Goal: Task Accomplishment & Management: Use online tool/utility

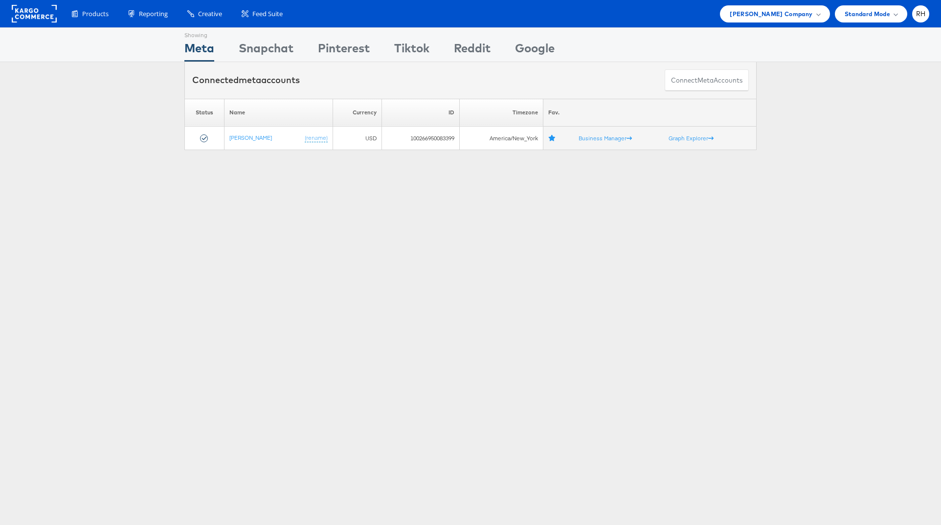
click at [799, 23] on div "Products Product Catalogs Enhance Your Product Catalog, Map Them to Publishers,…" at bounding box center [470, 13] width 941 height 27
click at [796, 15] on span "[PERSON_NAME] Company" at bounding box center [771, 14] width 83 height 10
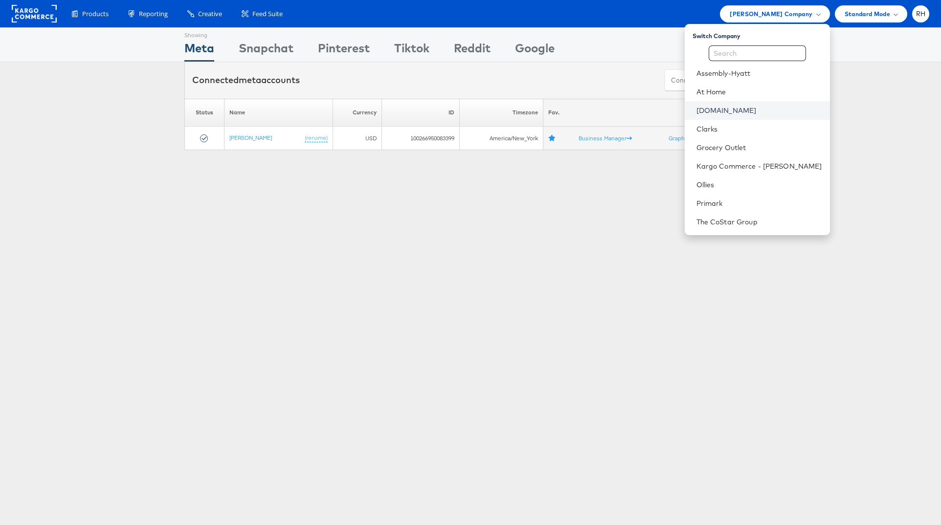
click at [758, 106] on link "[DOMAIN_NAME]" at bounding box center [760, 111] width 126 height 10
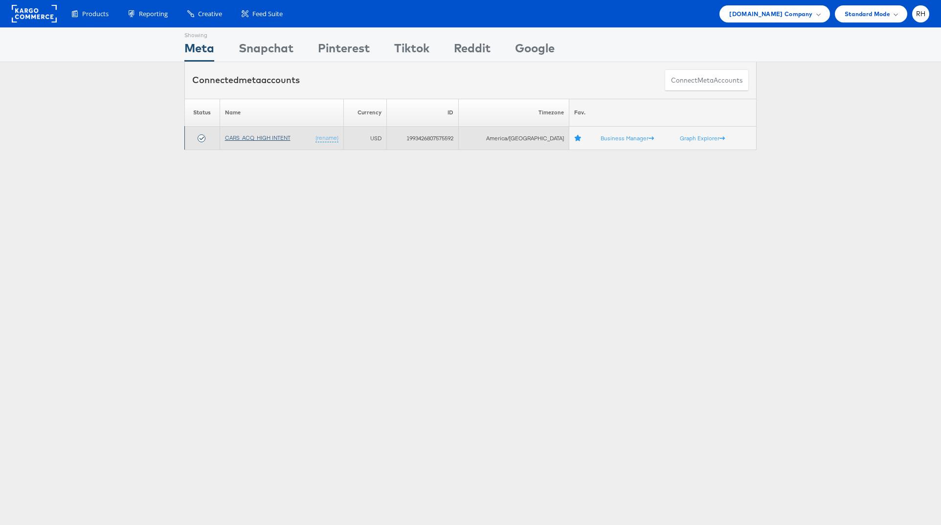
click at [291, 137] on link "CARS_ACQ_HIGH INTENT" at bounding box center [258, 137] width 66 height 7
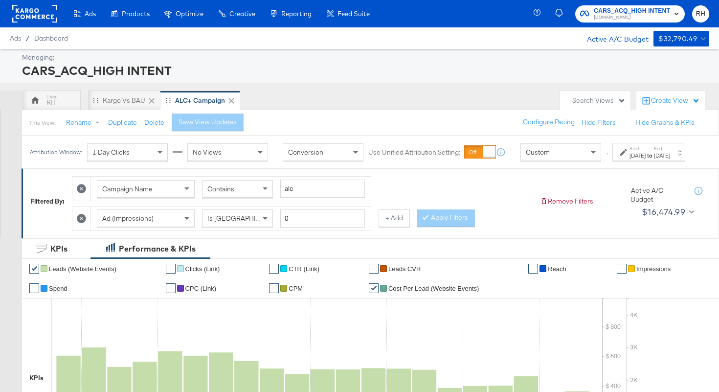
click at [669, 159] on div "Oct 7th 2025" at bounding box center [662, 156] width 16 height 8
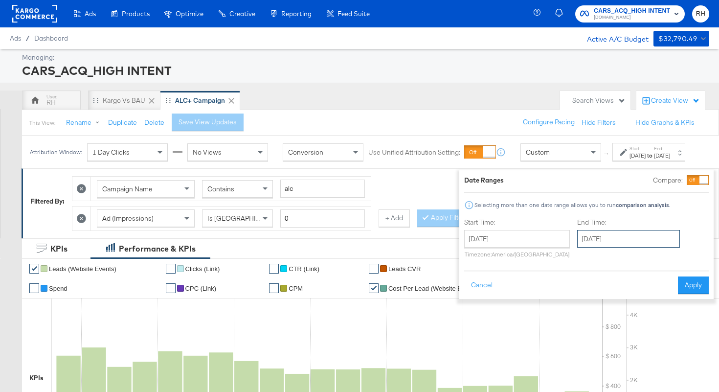
click at [603, 239] on input "October 7th 2025" at bounding box center [628, 239] width 103 height 18
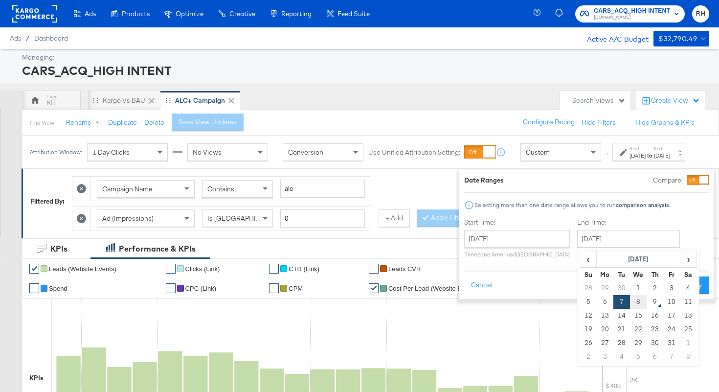
click at [630, 300] on td "8" at bounding box center [638, 302] width 17 height 14
type input "October 8th 2025"
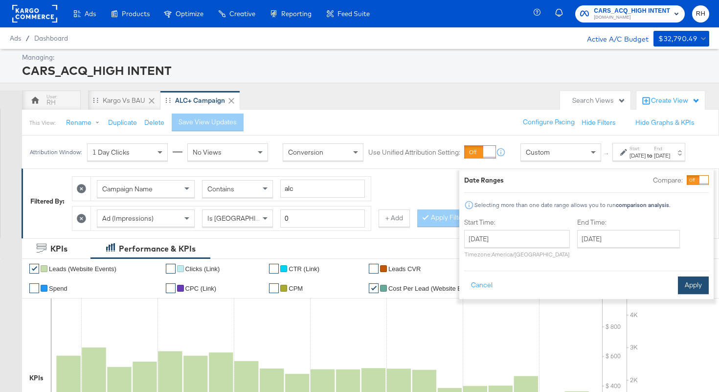
click at [678, 283] on button "Apply" at bounding box center [693, 285] width 31 height 18
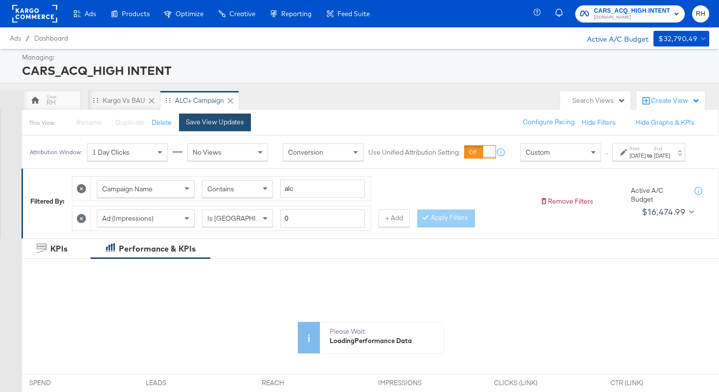
click at [232, 124] on div "Save View Updates" at bounding box center [215, 121] width 58 height 9
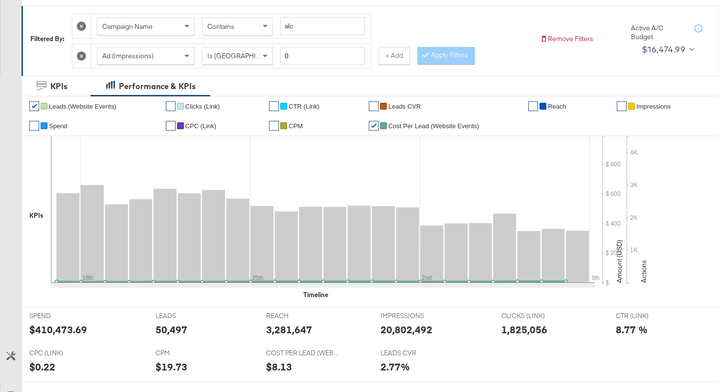
scroll to position [63, 0]
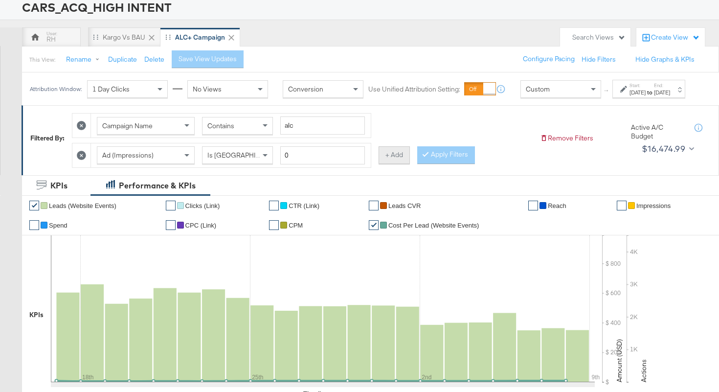
click at [397, 162] on button "+ Add" at bounding box center [394, 155] width 31 height 18
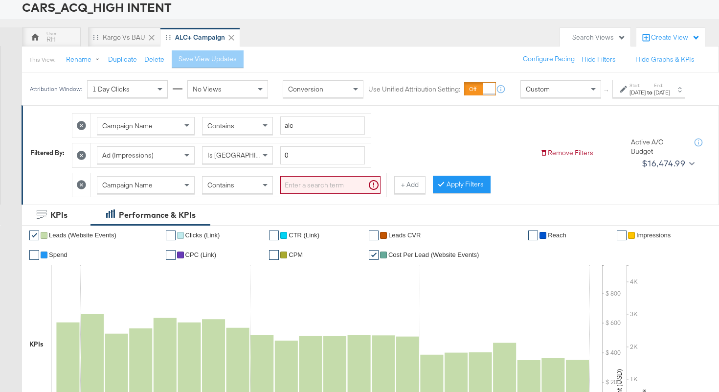
click at [177, 188] on div "Campaign Name" at bounding box center [145, 185] width 97 height 17
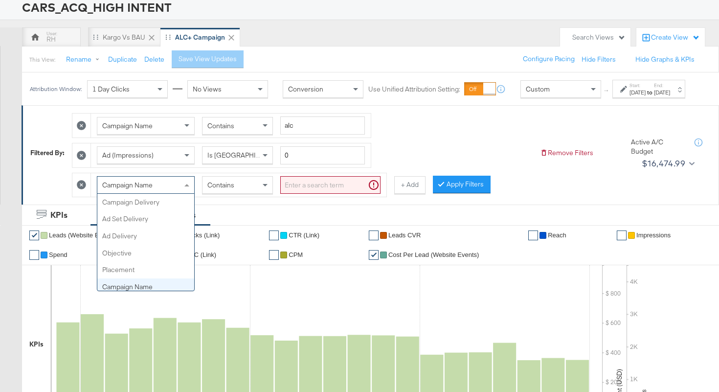
scroll to position [85, 0]
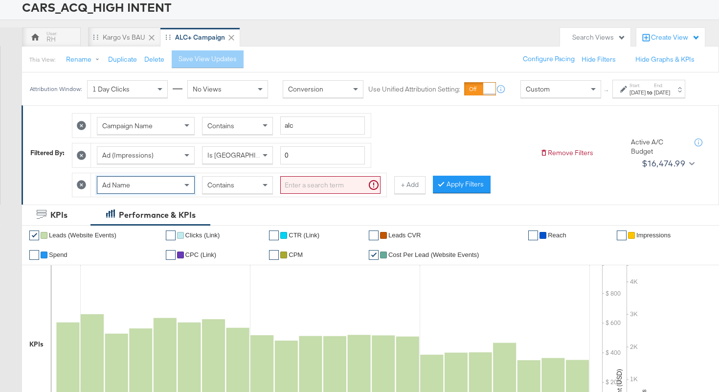
click at [225, 189] on span "Contains" at bounding box center [220, 185] width 27 height 9
click at [299, 194] on input "search" at bounding box center [330, 185] width 100 height 18
click at [322, 192] on input "search" at bounding box center [330, 185] width 100 height 18
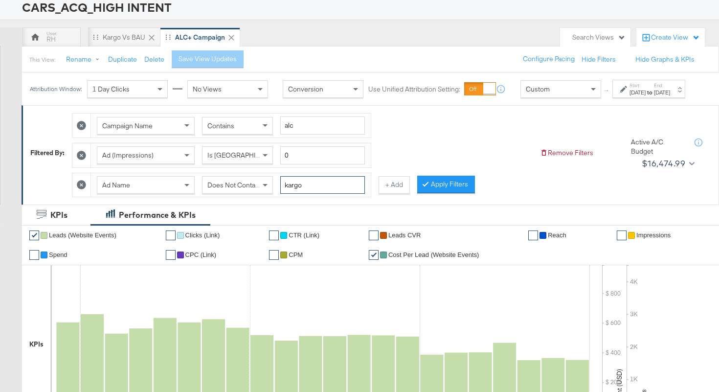
type input "kargo"
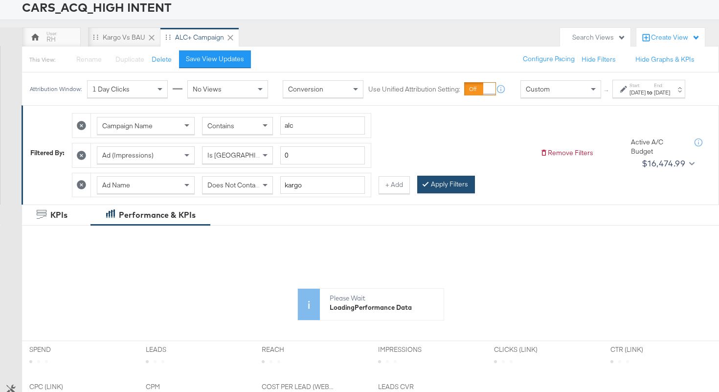
click at [446, 192] on button "Apply Filters" at bounding box center [446, 185] width 58 height 18
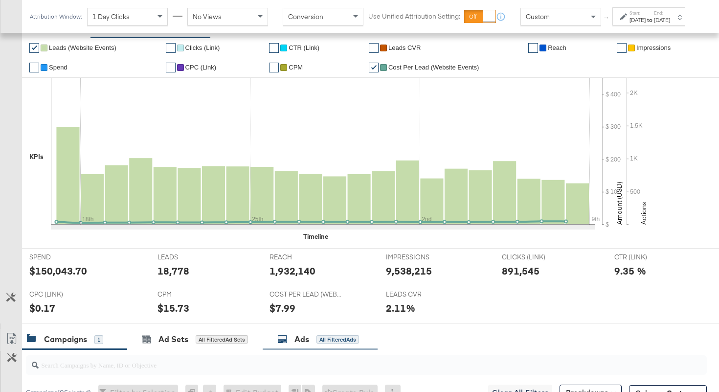
scroll to position [201, 0]
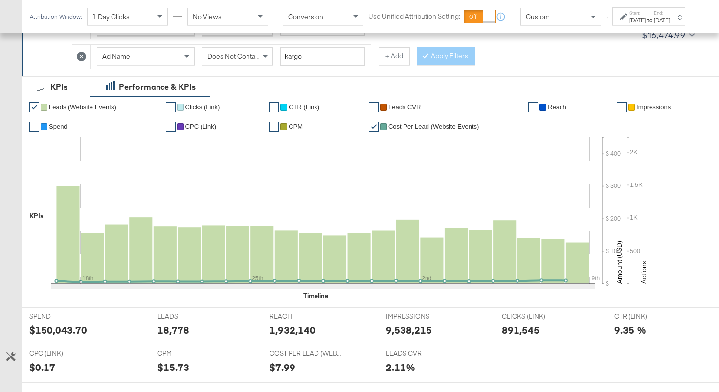
click at [238, 55] on span "Does Not Contain" at bounding box center [233, 56] width 53 height 9
click at [426, 58] on div at bounding box center [427, 55] width 7 height 9
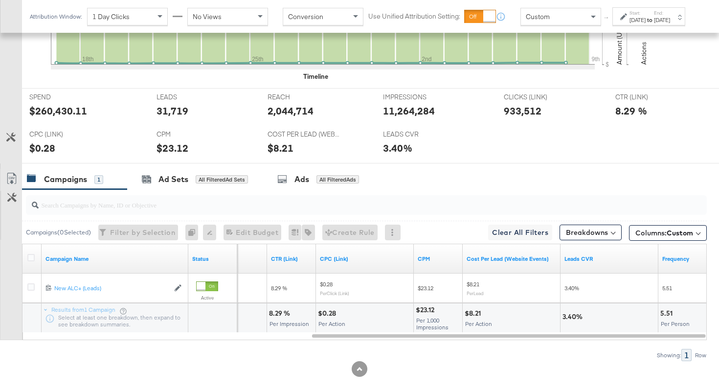
scroll to position [432, 0]
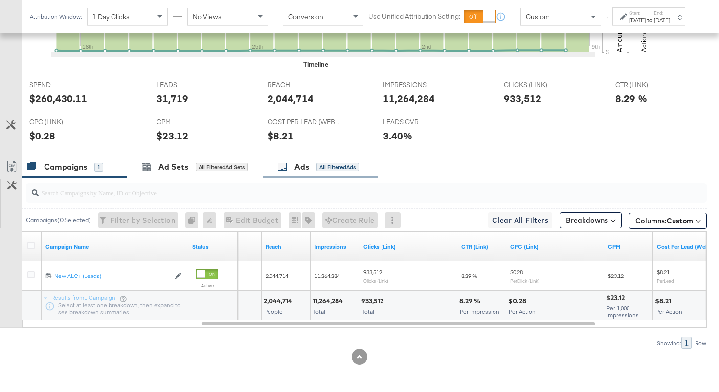
click at [322, 176] on div "Ads All Filtered Ads" at bounding box center [320, 167] width 115 height 21
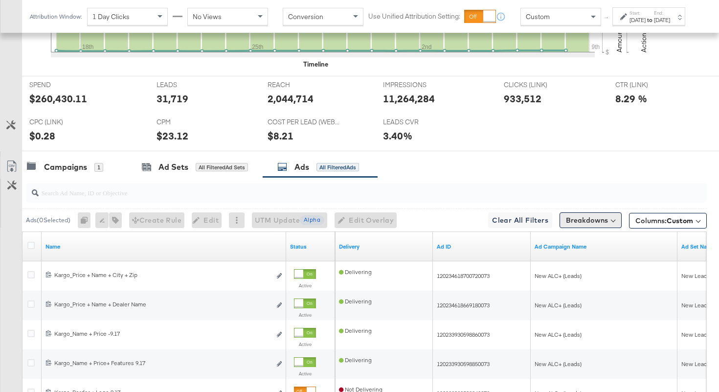
click at [600, 222] on button "Breakdowns" at bounding box center [591, 220] width 62 height 16
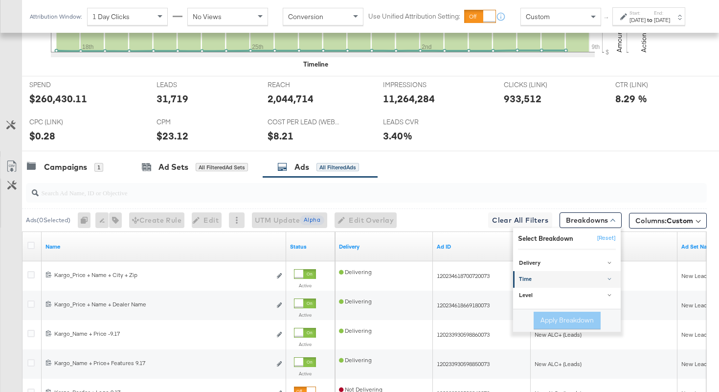
click at [555, 279] on div "Time" at bounding box center [567, 280] width 97 height 8
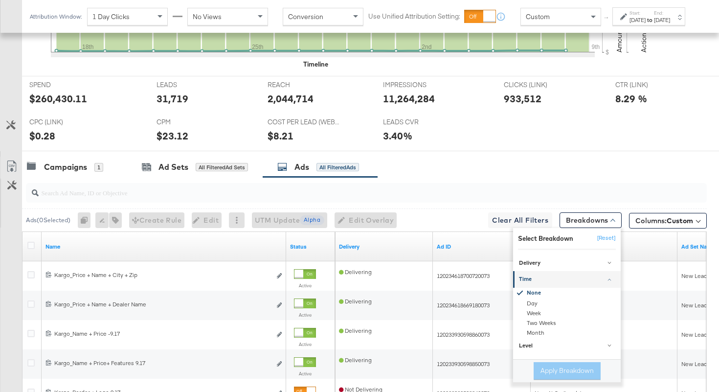
click at [532, 162] on div "Campaigns 1 Ad Sets All Filtered Ad Sets Ads All Filtered Ads" at bounding box center [370, 167] width 697 height 21
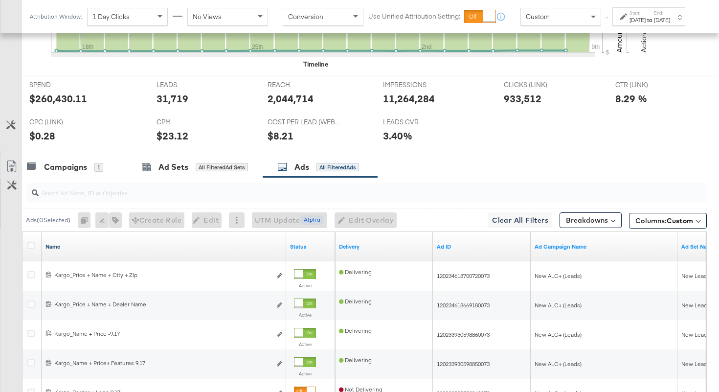
click at [237, 249] on link "Name" at bounding box center [163, 247] width 237 height 8
click at [237, 249] on link "Name ↓" at bounding box center [163, 247] width 237 height 8
click at [575, 219] on button "Breakdowns" at bounding box center [591, 220] width 62 height 16
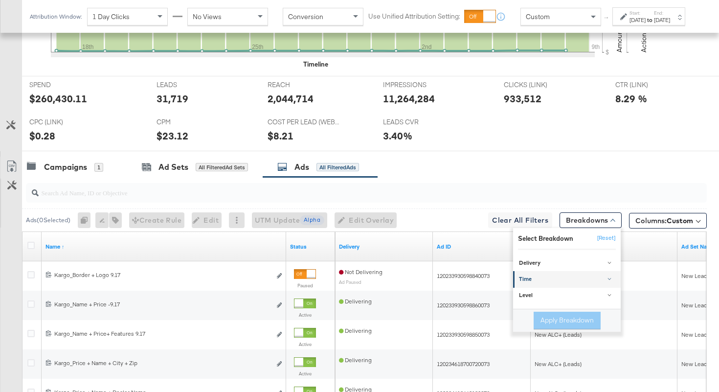
click at [565, 276] on div "Time" at bounding box center [567, 280] width 97 height 8
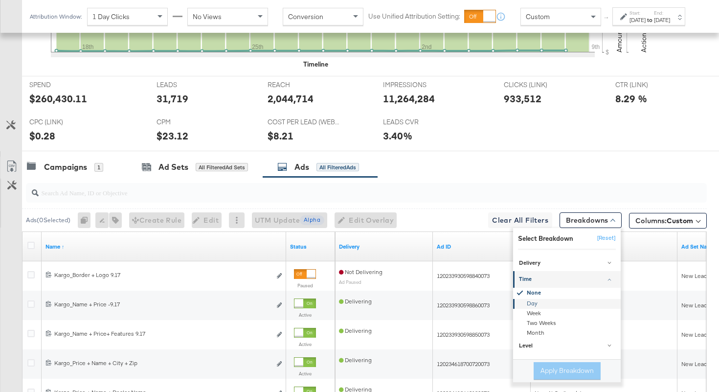
click at [536, 303] on div "Day" at bounding box center [568, 304] width 106 height 10
click at [558, 368] on button "Apply Breakdown" at bounding box center [567, 371] width 67 height 18
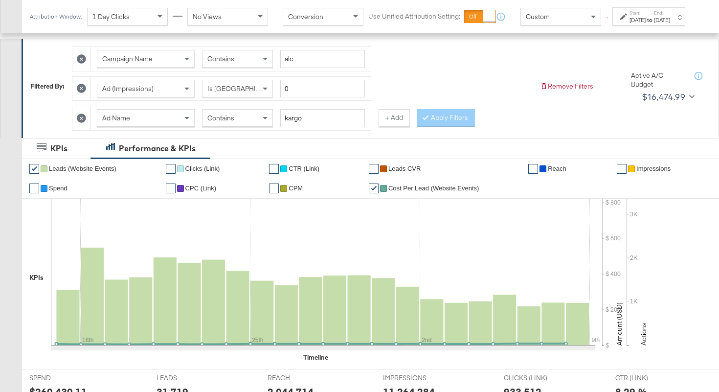
scroll to position [0, 0]
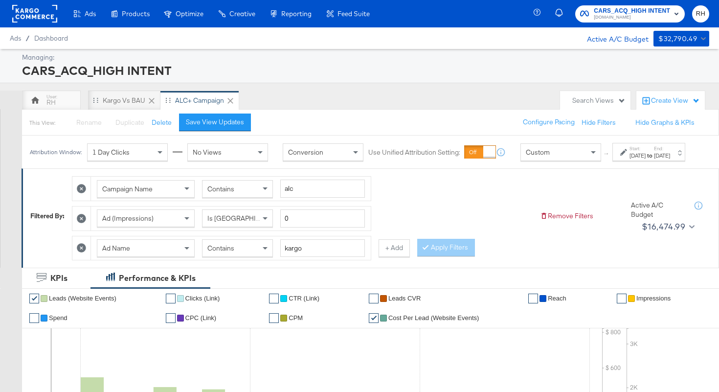
click at [80, 252] on icon at bounding box center [81, 247] width 9 height 9
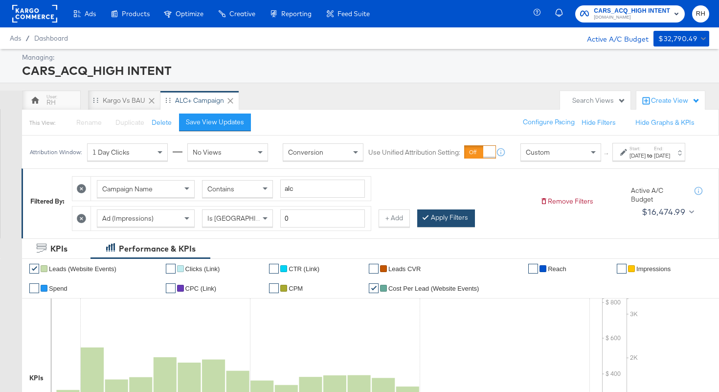
click at [458, 224] on button "Apply Filters" at bounding box center [446, 218] width 58 height 18
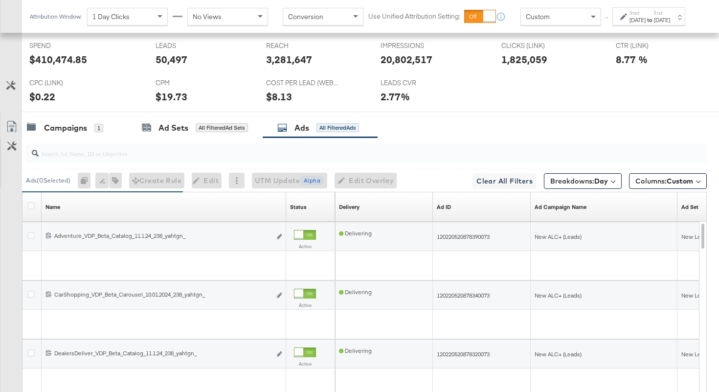
scroll to position [442, 0]
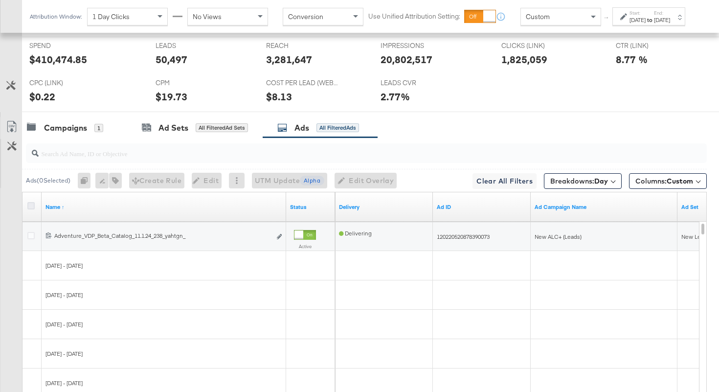
click at [32, 207] on icon at bounding box center [30, 205] width 7 height 7
click at [0, 0] on input "checkbox" at bounding box center [0, 0] width 0 height 0
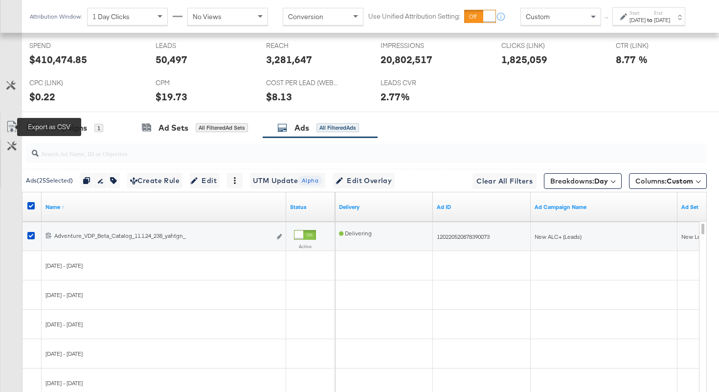
click at [14, 130] on icon at bounding box center [12, 127] width 12 height 12
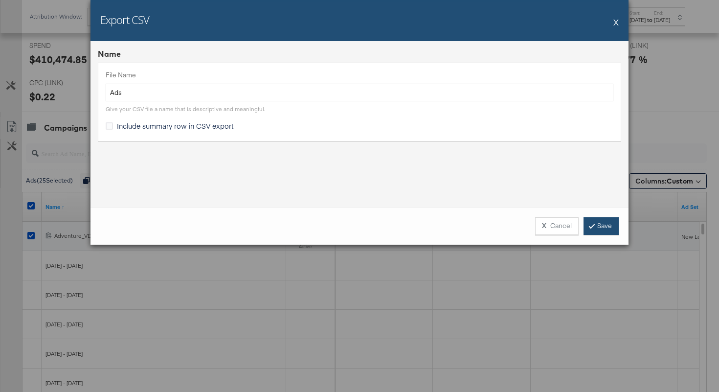
click at [592, 225] on icon at bounding box center [591, 226] width 3 height 6
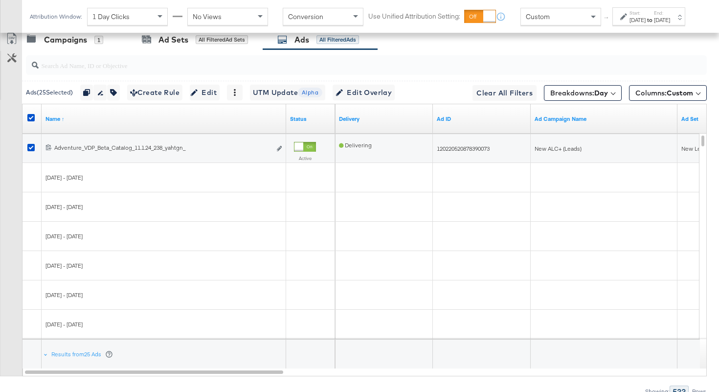
scroll to position [485, 0]
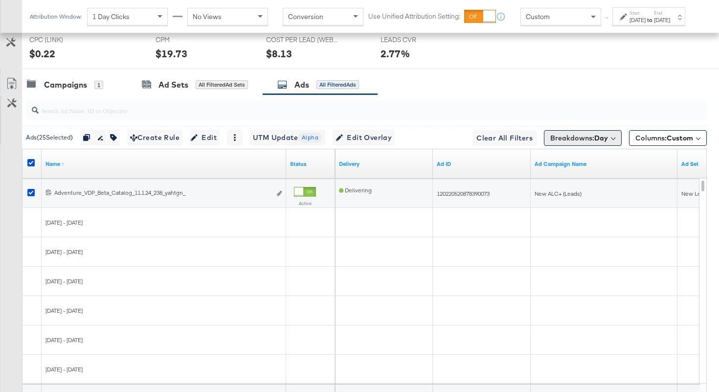
click at [604, 140] on b "Day" at bounding box center [601, 138] width 14 height 9
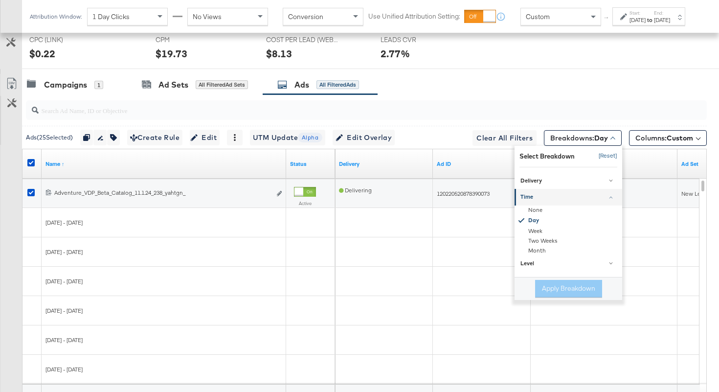
click at [612, 157] on button "[Reset]" at bounding box center [605, 156] width 24 height 16
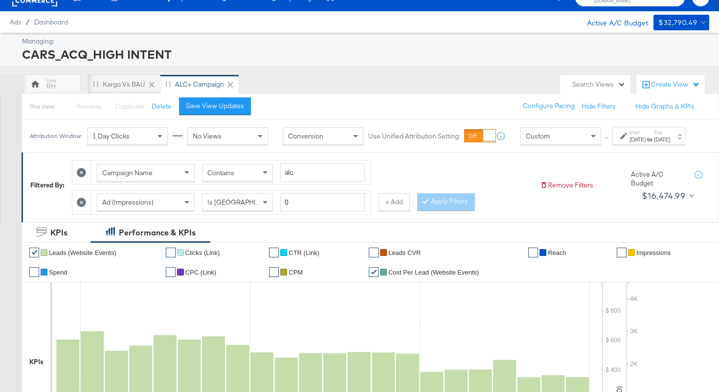
scroll to position [0, 0]
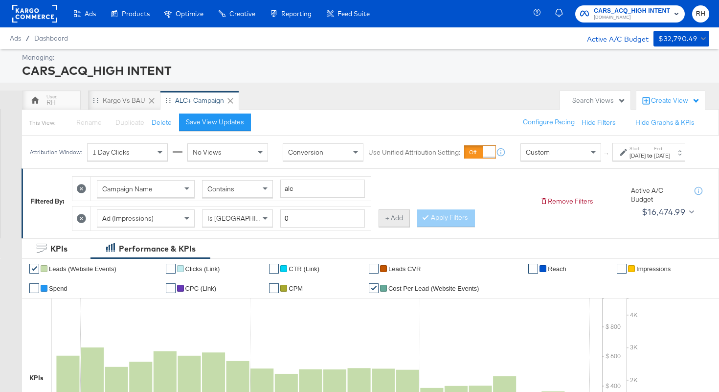
click at [396, 225] on button "+ Add" at bounding box center [394, 218] width 31 height 18
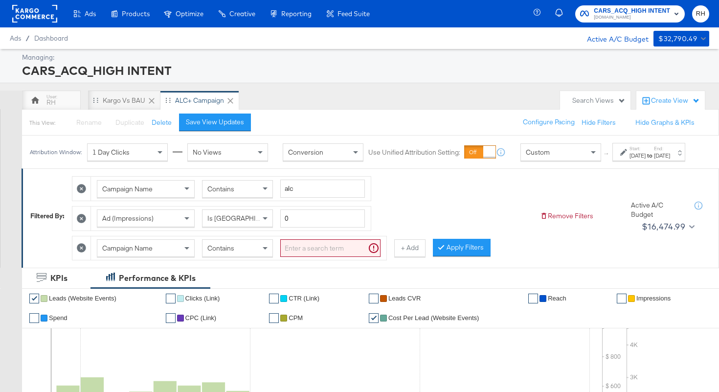
click at [143, 252] on span "Campaign Name" at bounding box center [127, 248] width 50 height 9
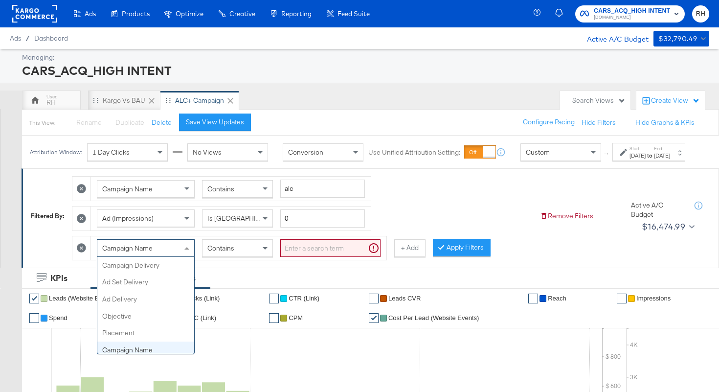
scroll to position [85, 0]
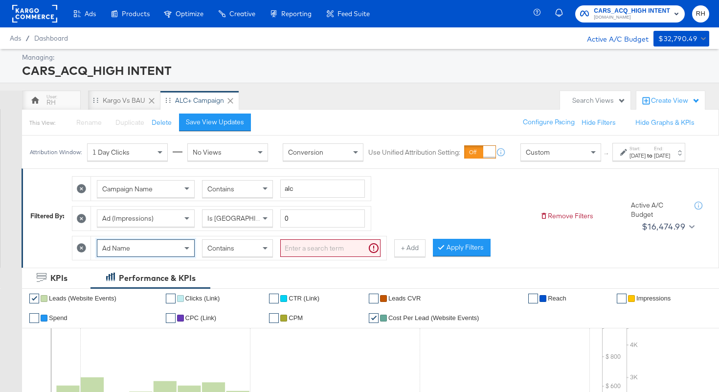
click at [294, 252] on input "search" at bounding box center [330, 248] width 100 height 18
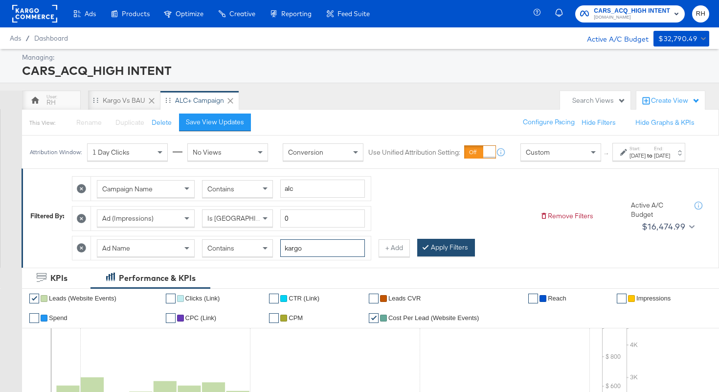
type input "kargo"
click at [428, 254] on button "Apply Filters" at bounding box center [446, 248] width 58 height 18
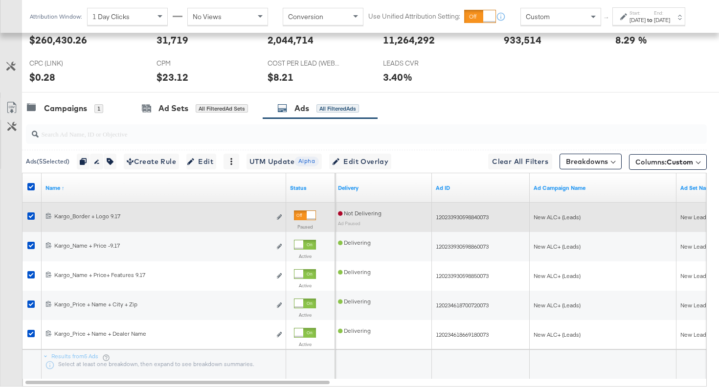
scroll to position [505, 0]
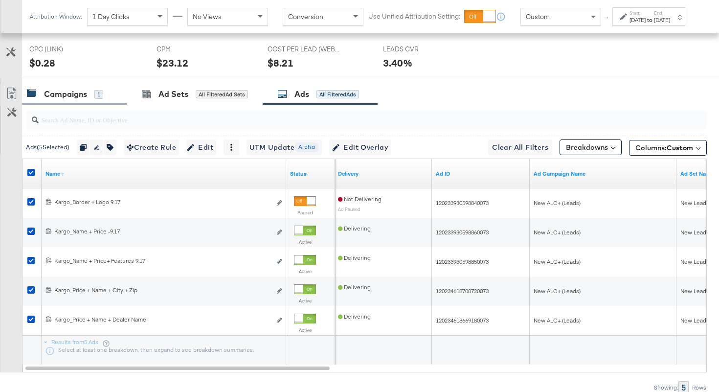
click at [71, 98] on div "Campaigns" at bounding box center [65, 94] width 43 height 11
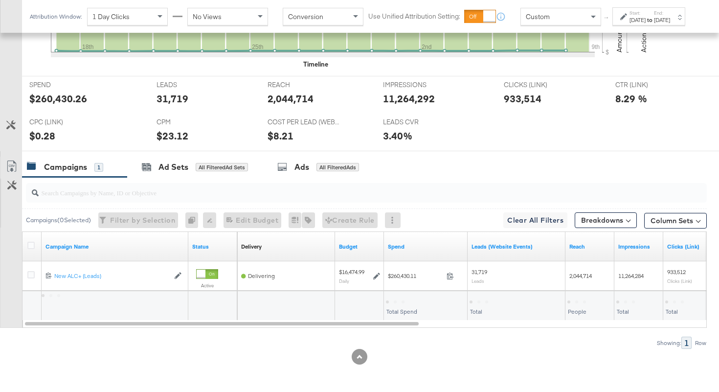
scroll to position [432, 0]
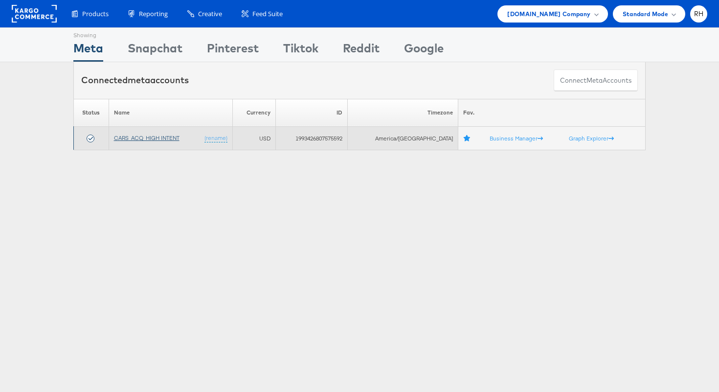
click at [160, 139] on link "CARS_ACQ_HIGH INTENT" at bounding box center [147, 137] width 66 height 7
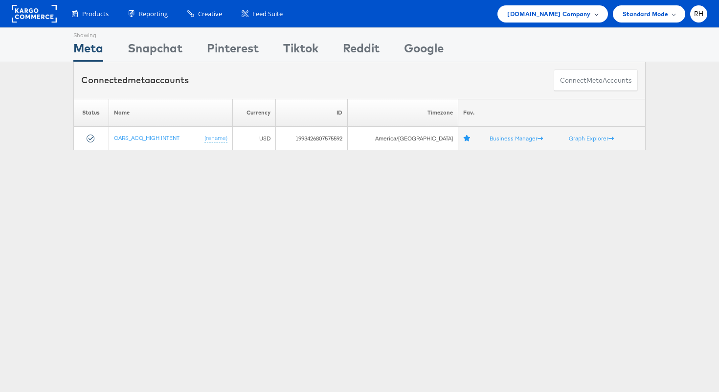
click at [568, 17] on span "[DOMAIN_NAME] Company" at bounding box center [548, 14] width 83 height 10
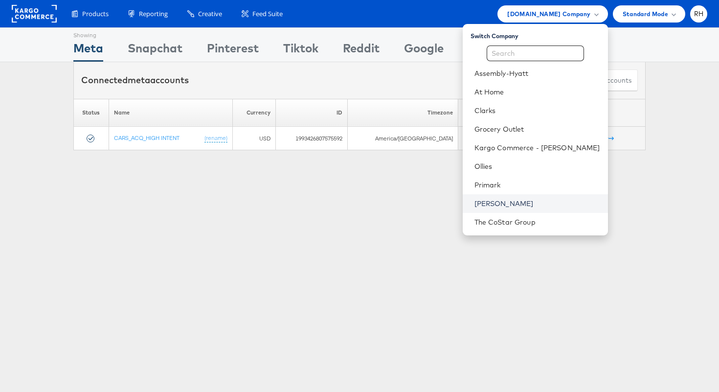
click at [535, 199] on link "[PERSON_NAME]" at bounding box center [538, 204] width 126 height 10
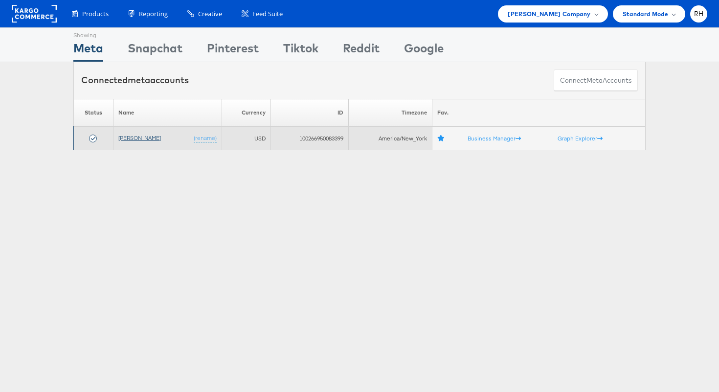
click at [150, 138] on link "[PERSON_NAME]" at bounding box center [139, 137] width 43 height 7
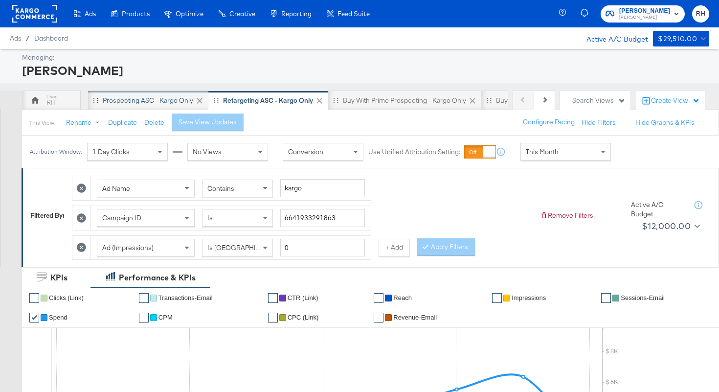
click at [148, 103] on div "Prospecting ASC - Kargo only" at bounding box center [148, 100] width 91 height 9
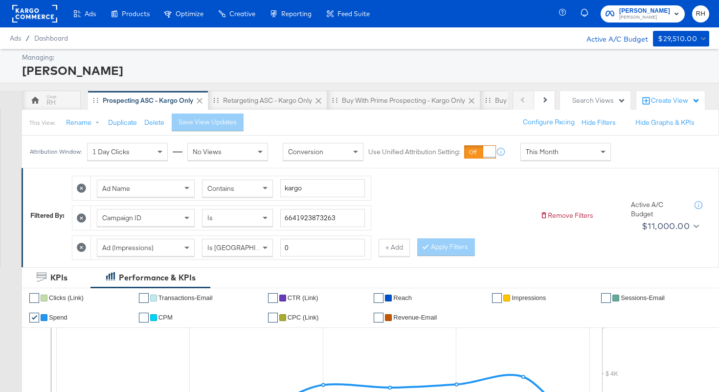
click at [427, 83] on div "Managing: [PERSON_NAME]" at bounding box center [359, 66] width 719 height 34
click at [402, 106] on div "Buy with Prime Prospecting - Kargo only" at bounding box center [403, 101] width 153 height 20
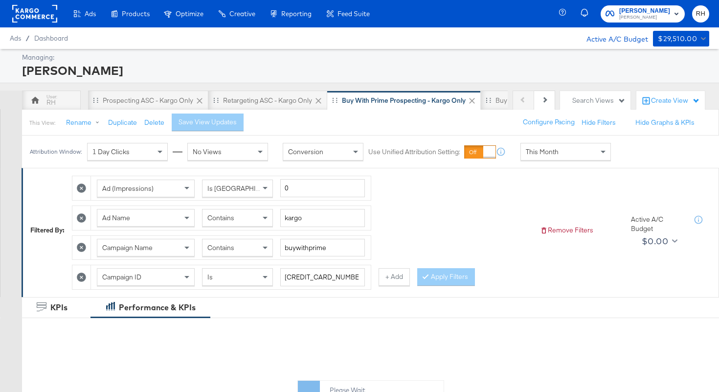
click at [533, 150] on span "This Month" at bounding box center [542, 151] width 33 height 9
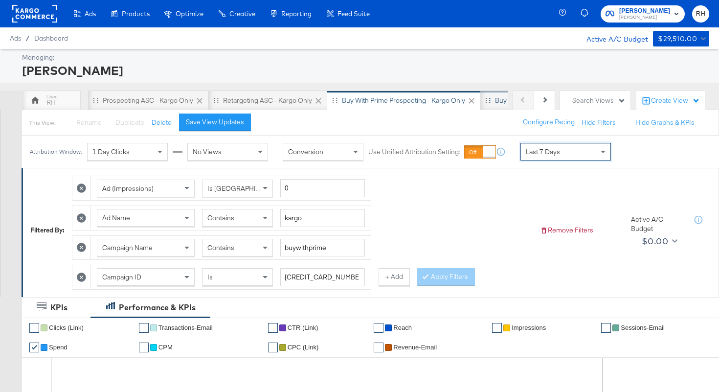
click at [498, 102] on div "Buy with Prime Retargeting - Kargo only" at bounding box center [556, 100] width 122 height 9
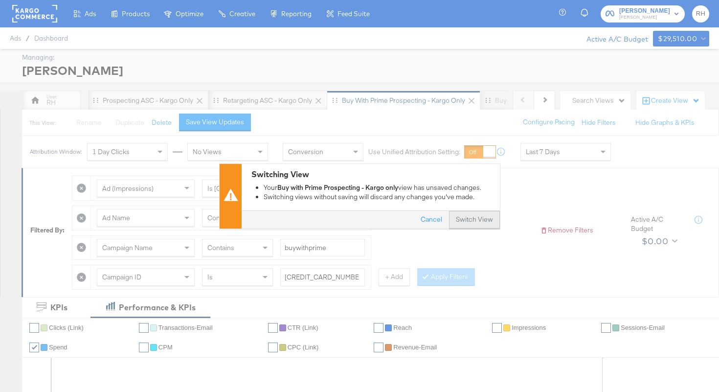
click at [472, 219] on button "Switch View" at bounding box center [474, 220] width 51 height 18
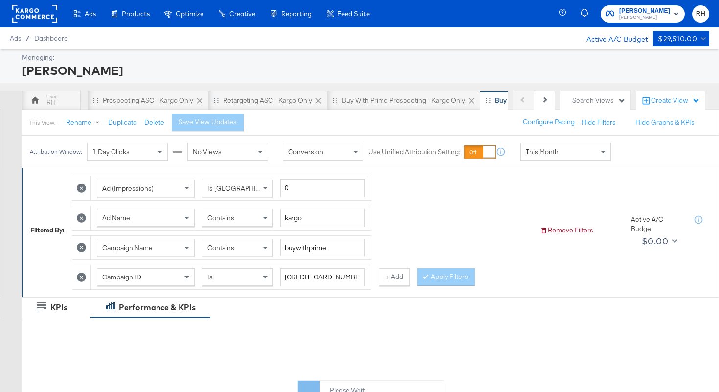
click at [553, 158] on div "This Month" at bounding box center [566, 151] width 90 height 17
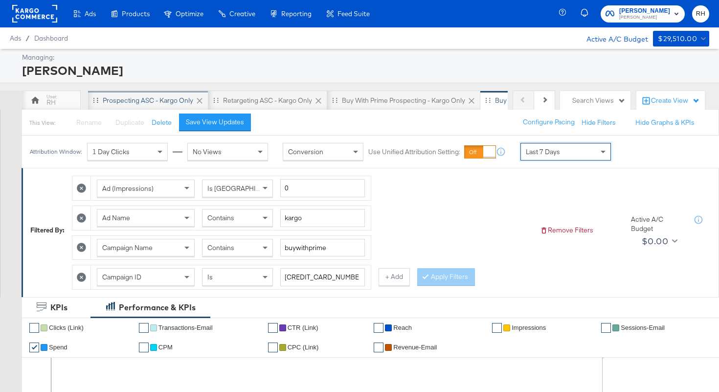
click at [150, 97] on div "Prospecting ASC - Kargo only" at bounding box center [148, 100] width 91 height 9
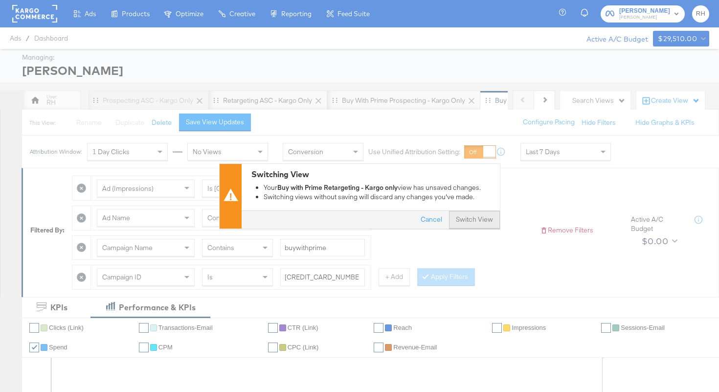
click at [461, 217] on button "Switch View" at bounding box center [474, 220] width 51 height 18
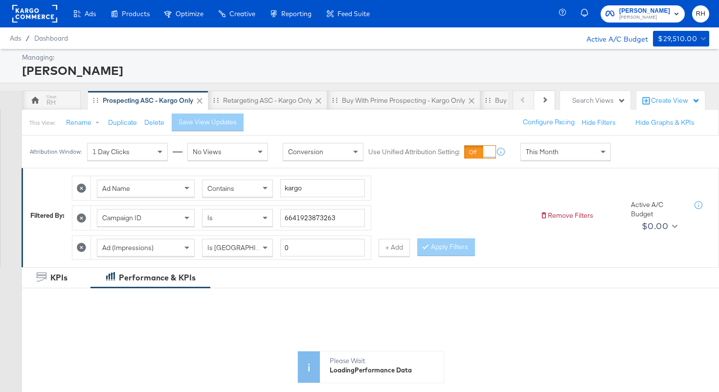
click at [548, 151] on span "This Month" at bounding box center [542, 151] width 33 height 9
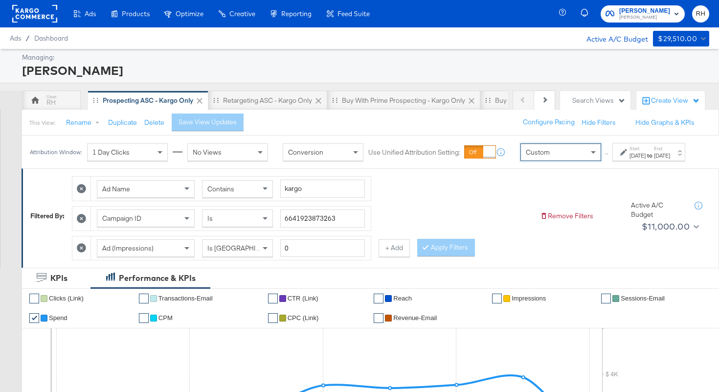
click at [630, 152] on label "Start:" at bounding box center [638, 148] width 16 height 6
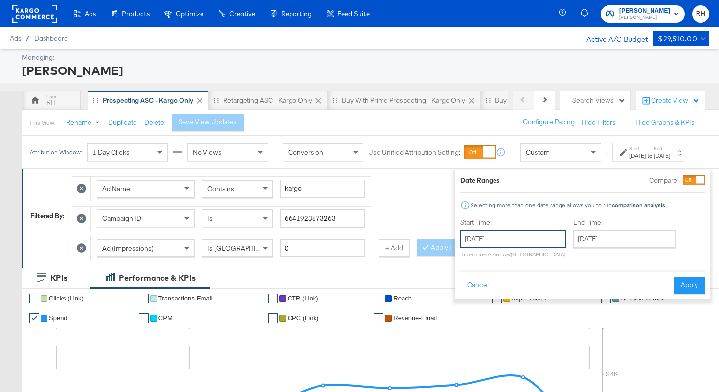
click at [502, 235] on input "[DATE]" at bounding box center [513, 239] width 106 height 18
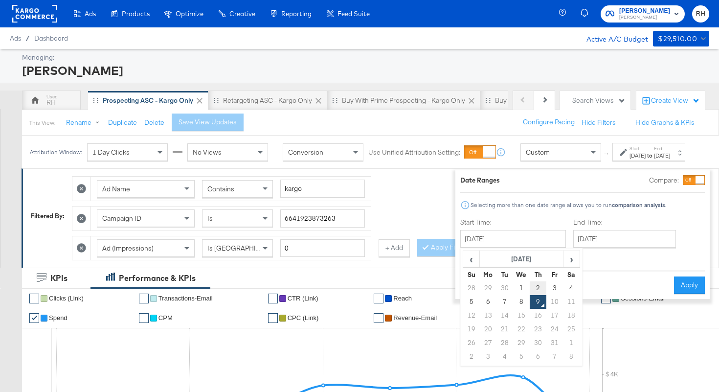
click at [530, 286] on td "2" at bounding box center [538, 288] width 17 height 14
type input "[DATE]"
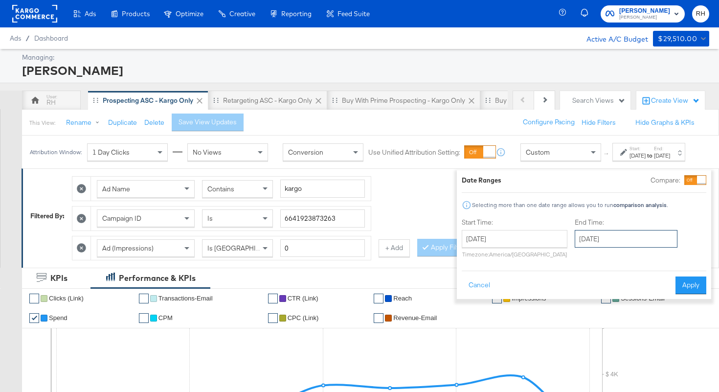
click at [590, 238] on input "[DATE]" at bounding box center [626, 239] width 103 height 18
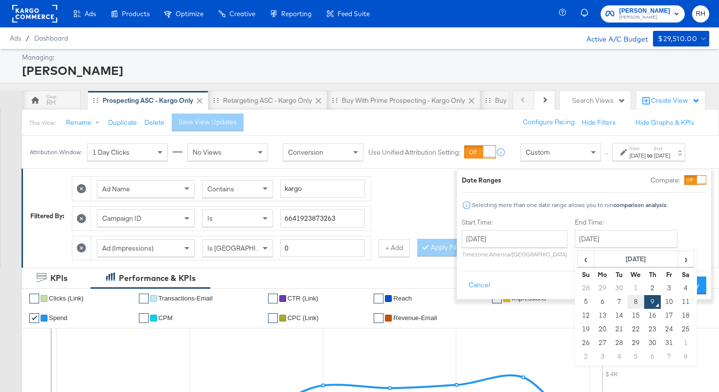
click at [628, 300] on td "8" at bounding box center [636, 302] width 17 height 14
type input "[DATE]"
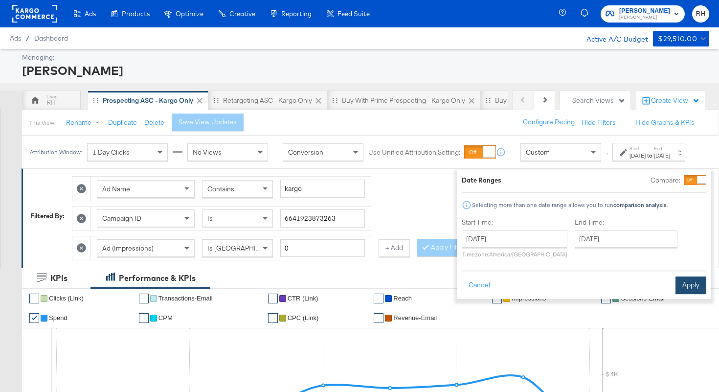
click at [689, 283] on button "Apply" at bounding box center [691, 285] width 31 height 18
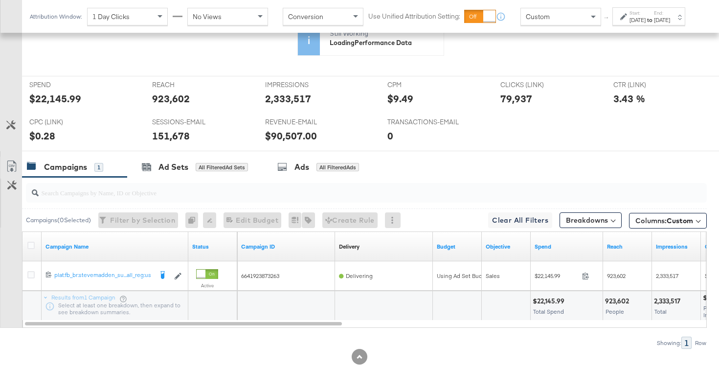
scroll to position [432, 0]
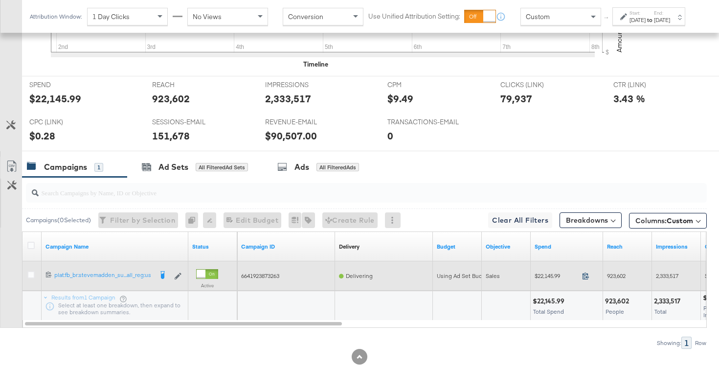
click at [586, 276] on icon at bounding box center [585, 275] width 7 height 7
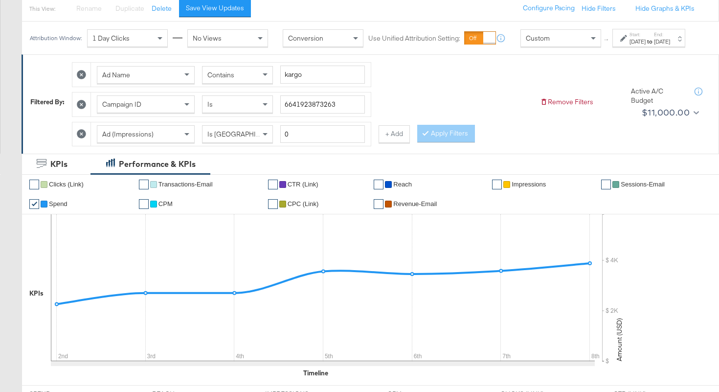
scroll to position [85, 0]
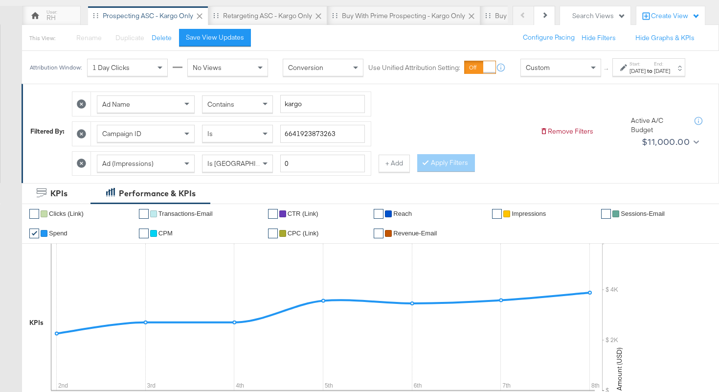
click at [222, 109] on span "Contains" at bounding box center [220, 104] width 27 height 9
click at [443, 172] on button "Apply Filters" at bounding box center [446, 163] width 58 height 18
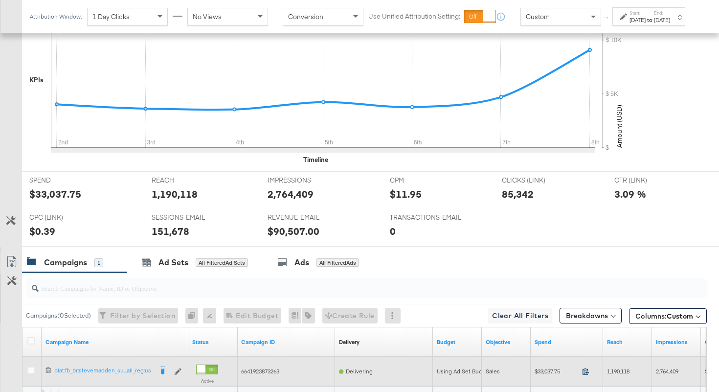
scroll to position [432, 0]
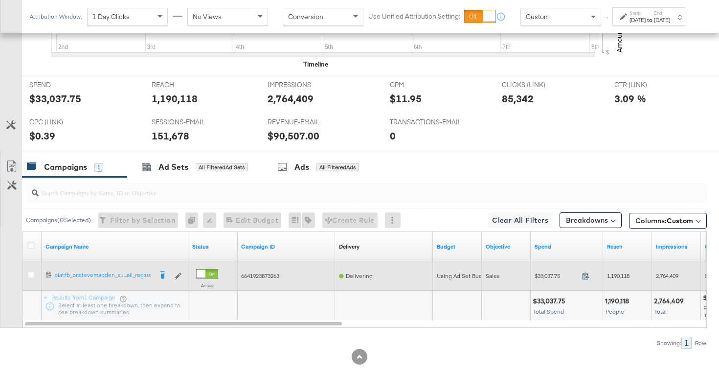
click at [587, 276] on icon at bounding box center [585, 275] width 7 height 7
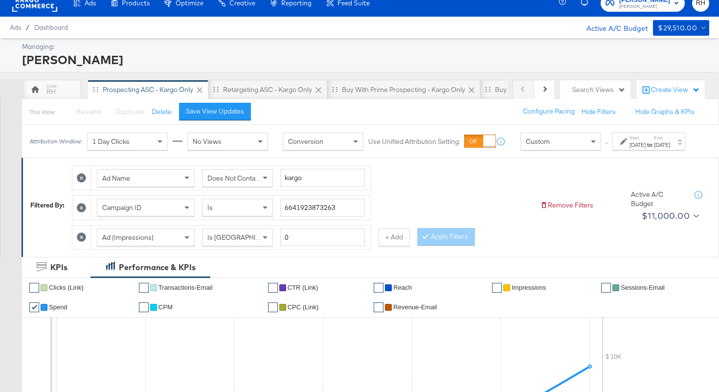
scroll to position [0, 0]
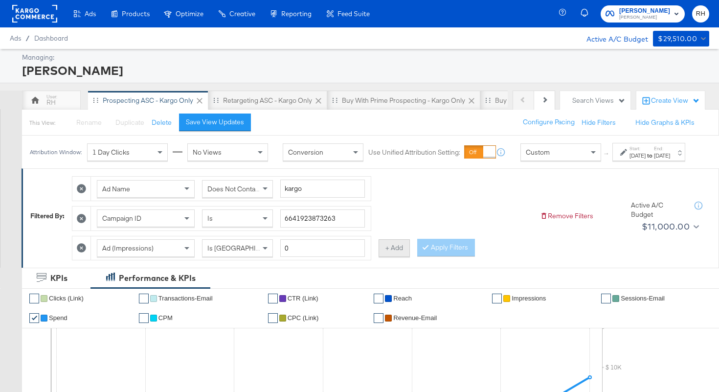
click at [383, 255] on button "+ Add" at bounding box center [394, 248] width 31 height 18
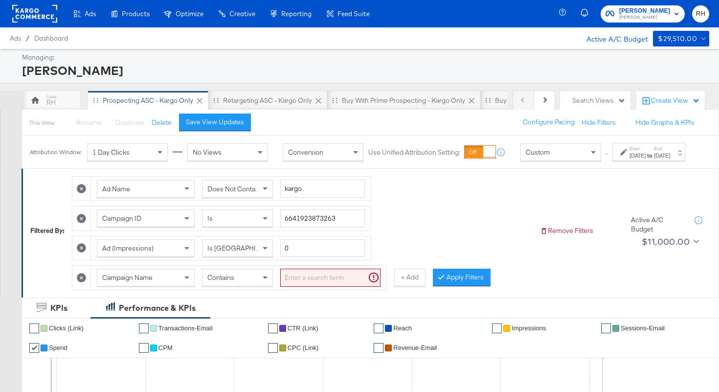
click at [153, 282] on span "Campaign Name" at bounding box center [127, 277] width 50 height 9
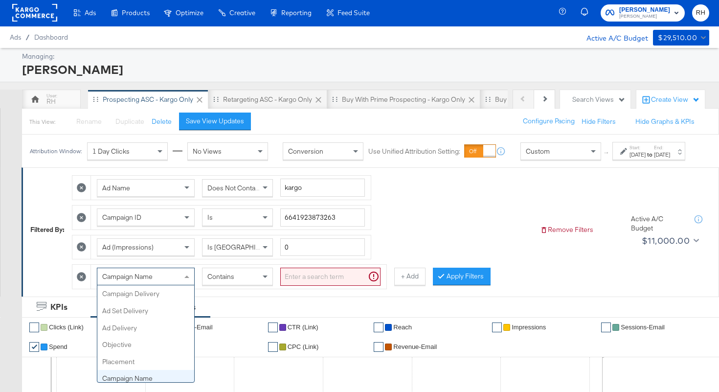
scroll to position [85, 0]
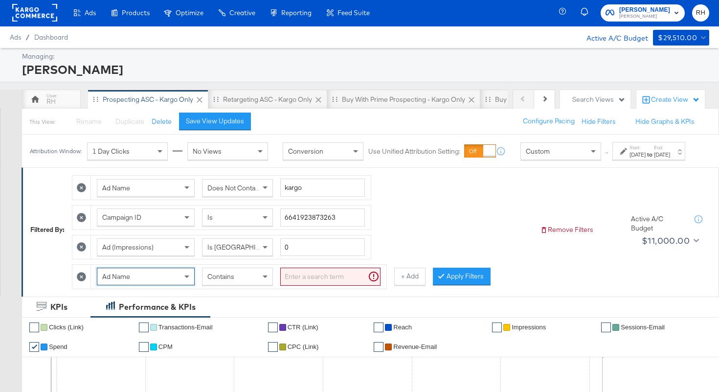
click at [300, 286] on input "search" at bounding box center [330, 277] width 100 height 18
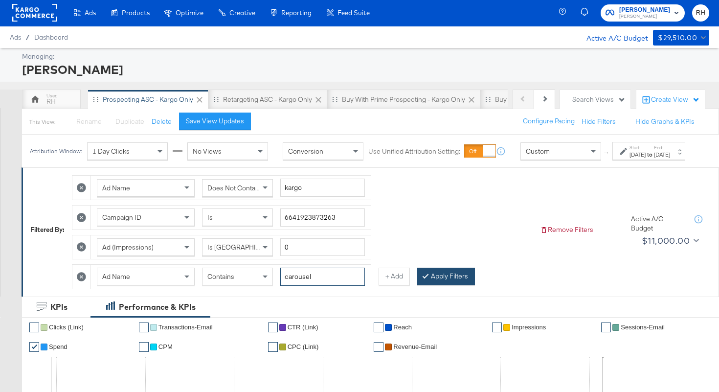
type input "carousel"
click at [424, 278] on icon at bounding box center [425, 275] width 3 height 6
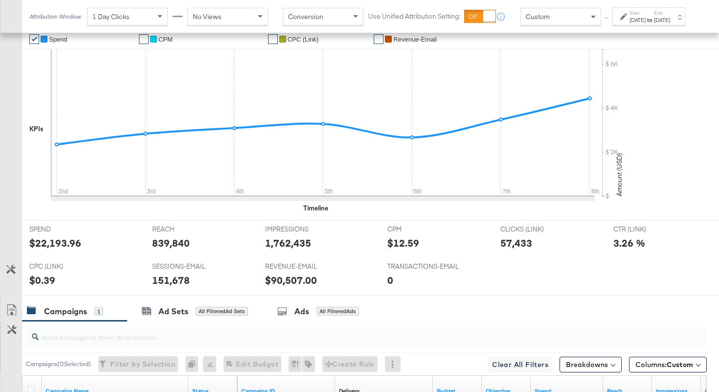
scroll to position [461, 0]
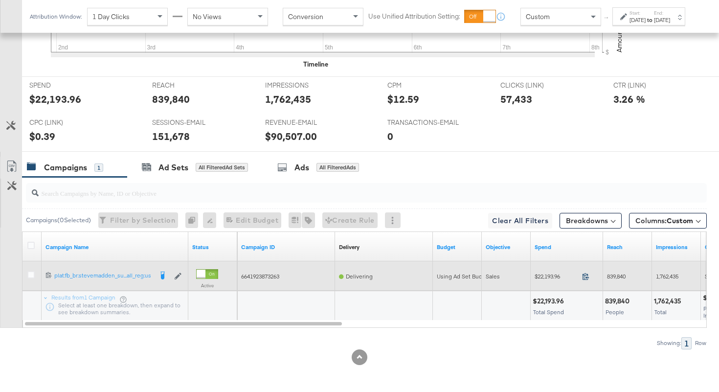
click at [585, 276] on icon at bounding box center [585, 275] width 7 height 7
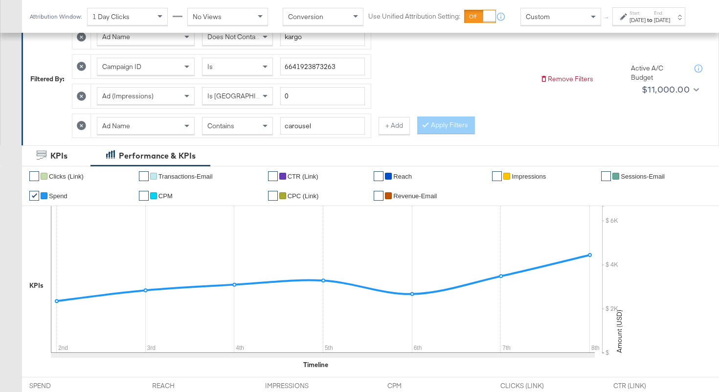
scroll to position [0, 0]
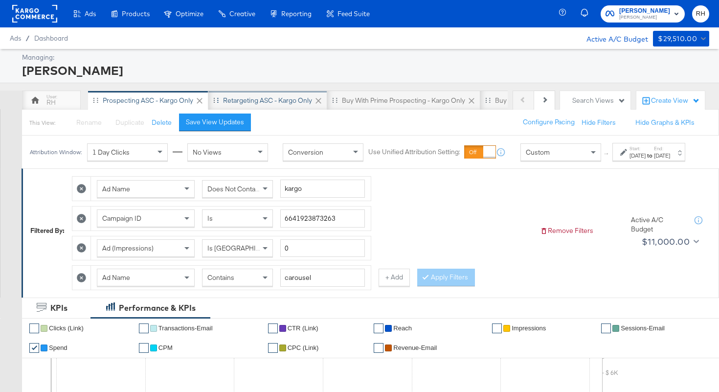
click at [243, 108] on div "Retargeting ASC - Kargo only" at bounding box center [267, 101] width 119 height 20
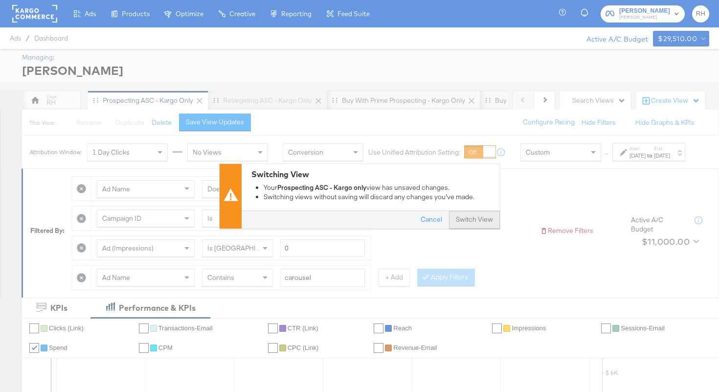
click at [460, 216] on button "Switch View" at bounding box center [474, 220] width 51 height 18
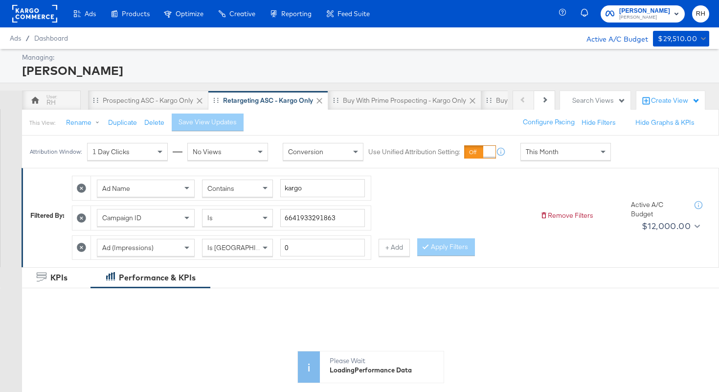
click at [565, 158] on div "This Month" at bounding box center [566, 151] width 90 height 17
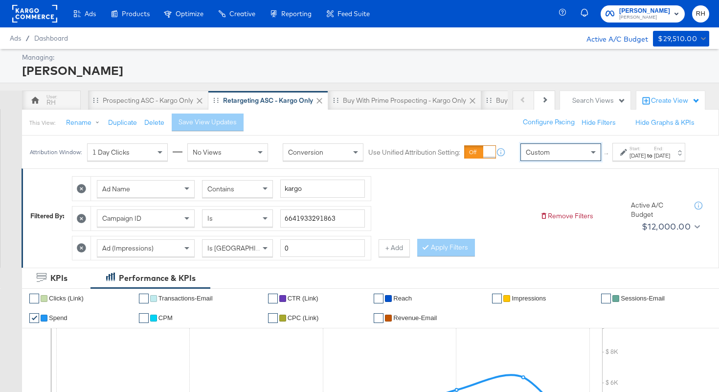
click at [630, 152] on label "Start:" at bounding box center [638, 148] width 16 height 6
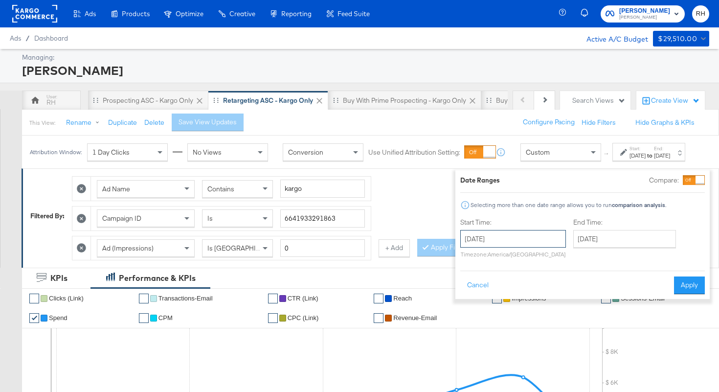
click at [482, 245] on input "[DATE]" at bounding box center [513, 239] width 106 height 18
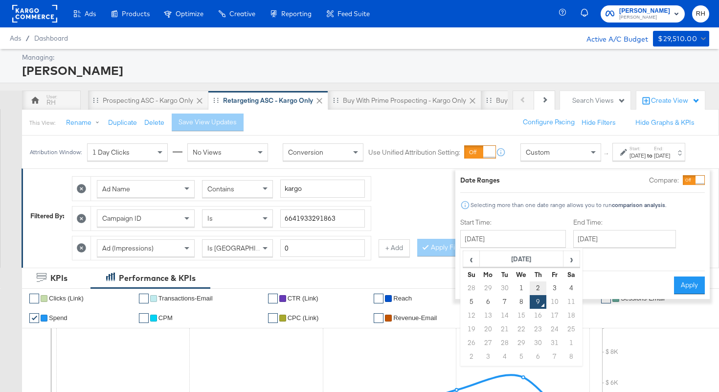
click at [530, 287] on td "2" at bounding box center [538, 288] width 17 height 14
type input "[DATE]"
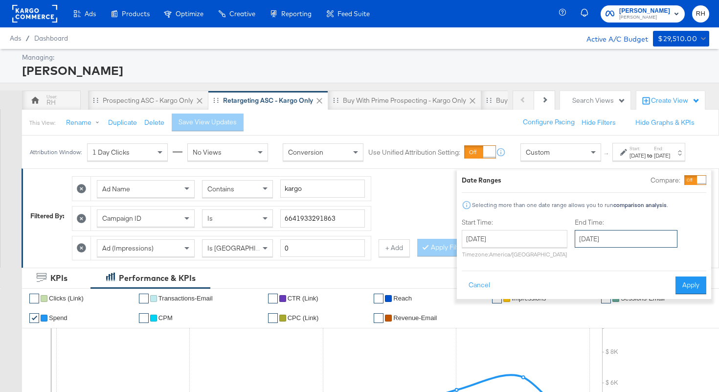
click at [607, 233] on input "[DATE]" at bounding box center [626, 239] width 103 height 18
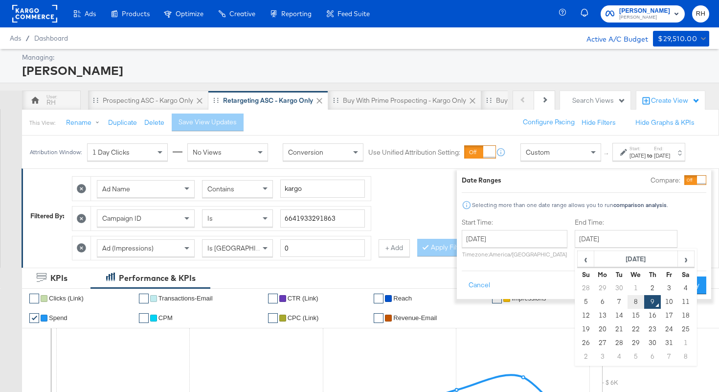
click at [628, 299] on td "8" at bounding box center [636, 302] width 17 height 14
type input "[DATE]"
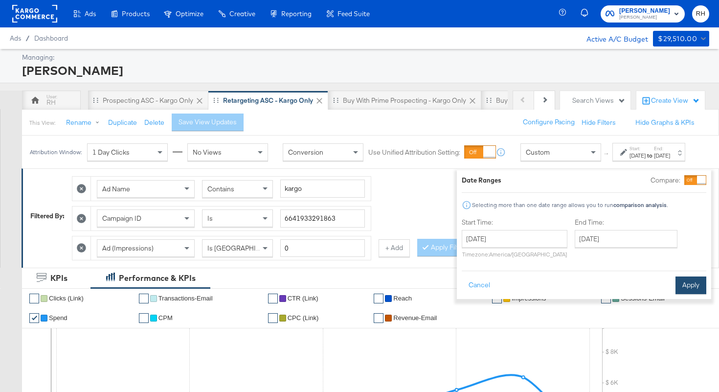
click at [687, 282] on button "Apply" at bounding box center [691, 285] width 31 height 18
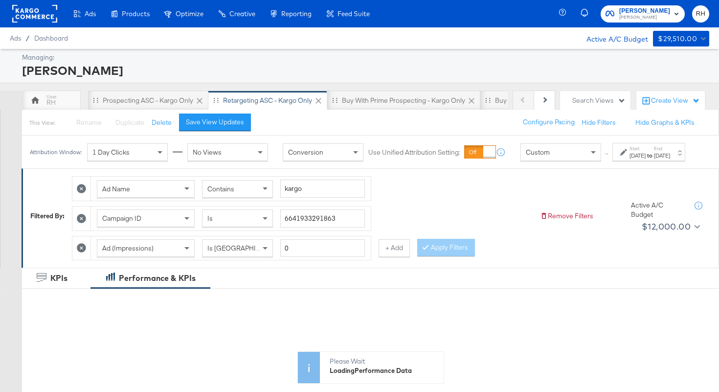
scroll to position [337, 0]
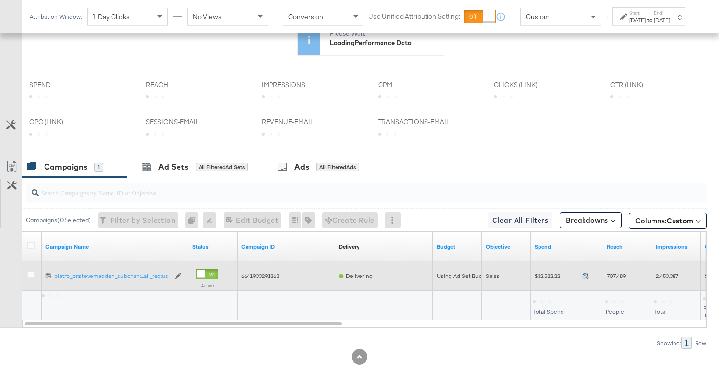
click at [584, 275] on icon at bounding box center [585, 275] width 7 height 7
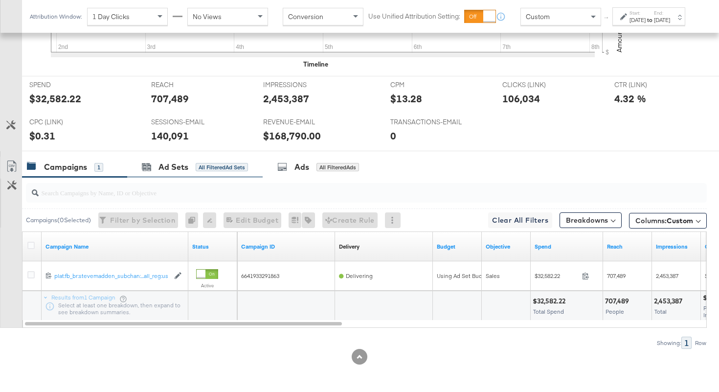
scroll to position [0, 0]
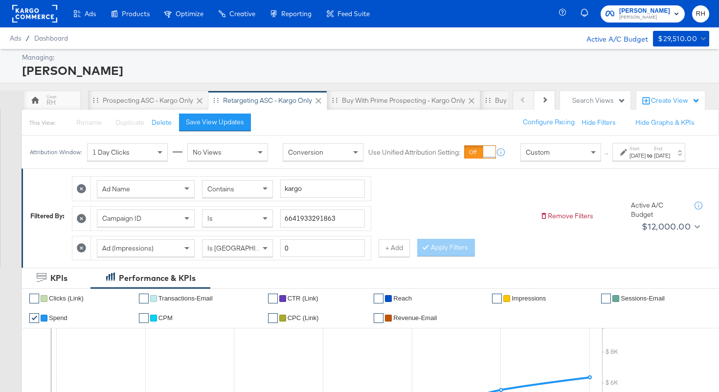
click at [241, 197] on div "Contains" at bounding box center [238, 189] width 70 height 17
click at [453, 256] on button "Apply Filters" at bounding box center [446, 248] width 58 height 18
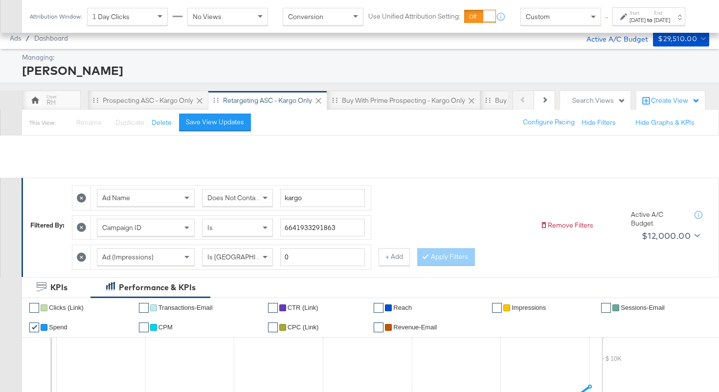
scroll to position [432, 0]
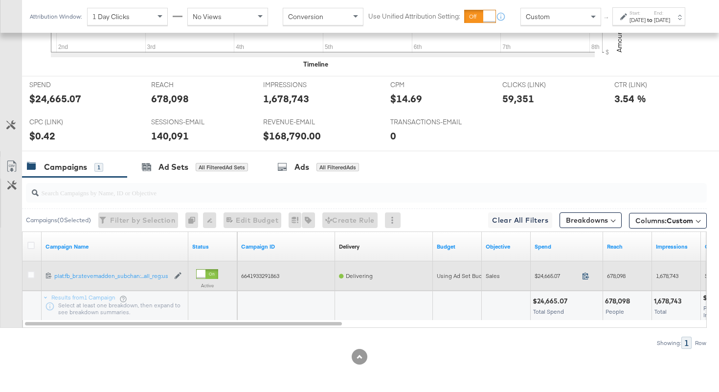
click at [585, 276] on icon at bounding box center [585, 275] width 7 height 7
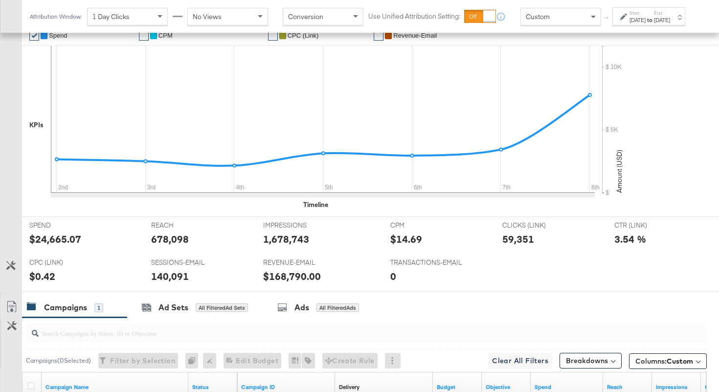
scroll to position [152, 0]
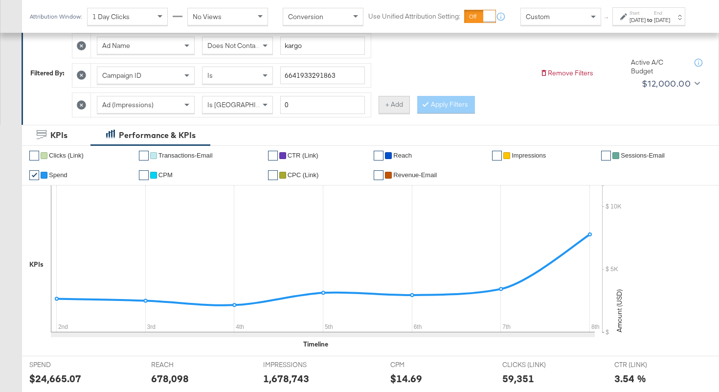
click at [385, 105] on button "+ Add" at bounding box center [394, 105] width 31 height 18
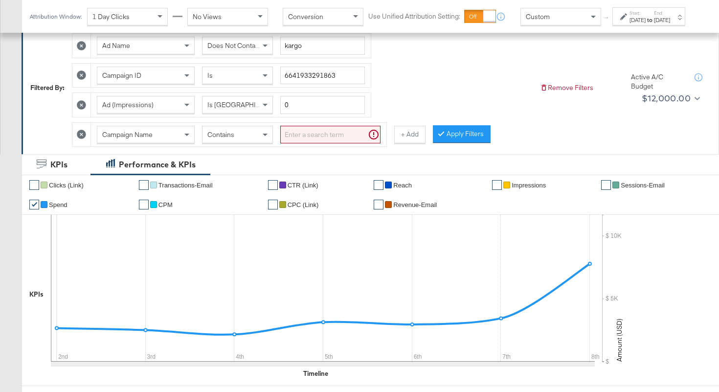
click at [137, 130] on span "Campaign Name" at bounding box center [127, 134] width 50 height 9
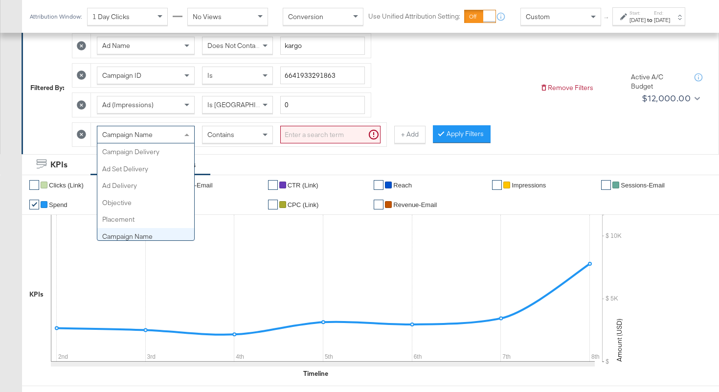
scroll to position [85, 0]
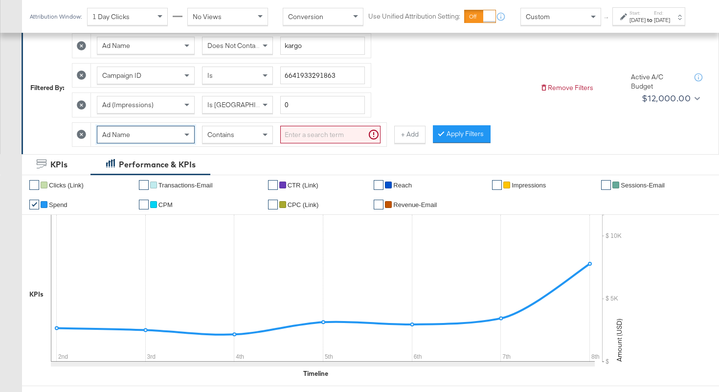
click at [301, 128] on input "search" at bounding box center [330, 135] width 100 height 18
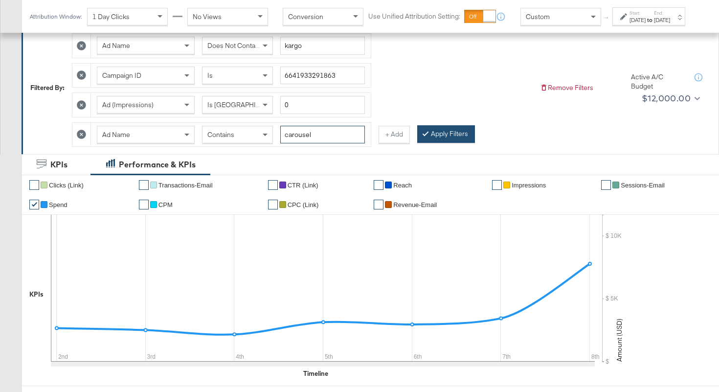
type input "carousel"
click at [443, 129] on button "Apply Filters" at bounding box center [446, 134] width 58 height 18
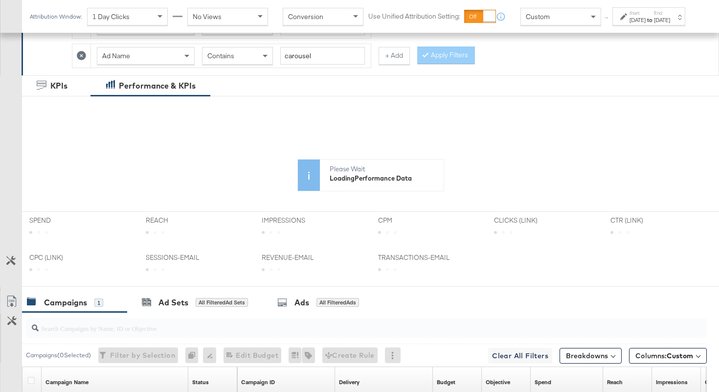
scroll to position [366, 0]
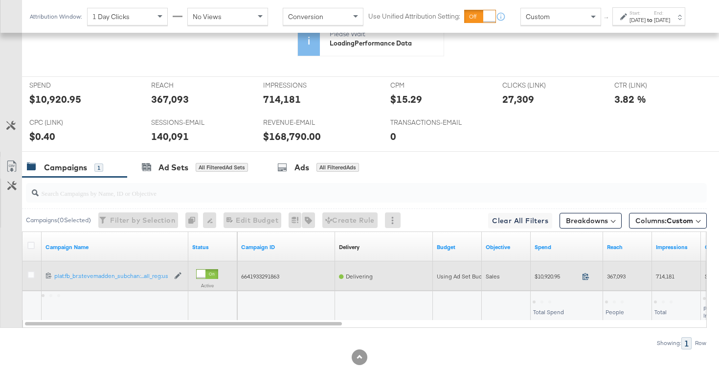
click at [588, 277] on icon at bounding box center [586, 276] width 6 height 7
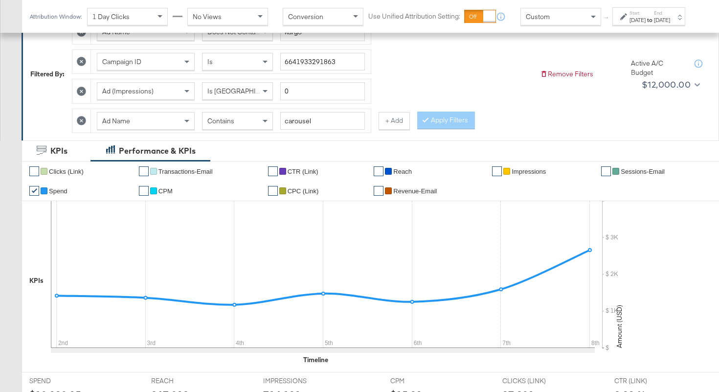
scroll to position [49, 0]
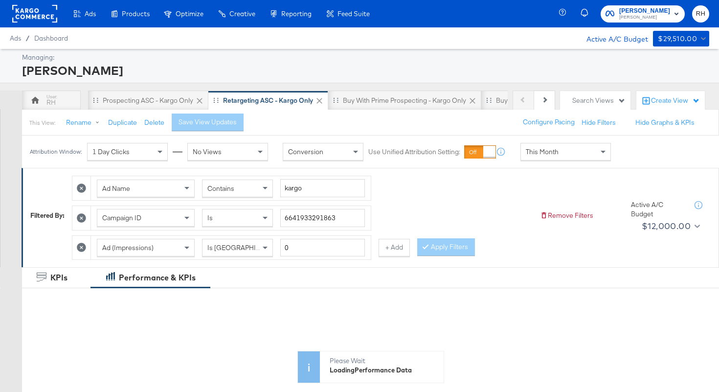
scroll to position [327, 0]
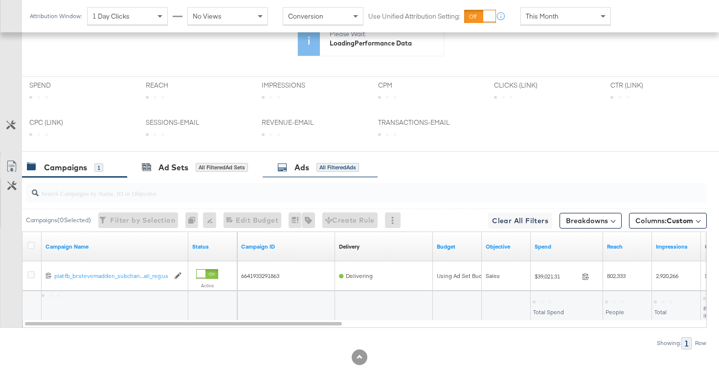
click at [343, 168] on div "All Filtered Ads" at bounding box center [338, 167] width 43 height 9
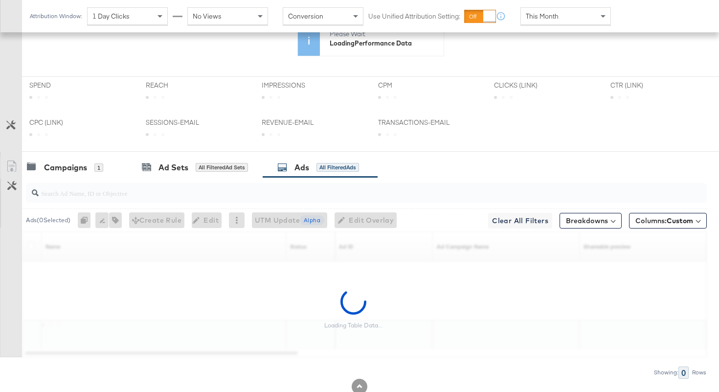
click at [253, 194] on input "search" at bounding box center [343, 189] width 608 height 19
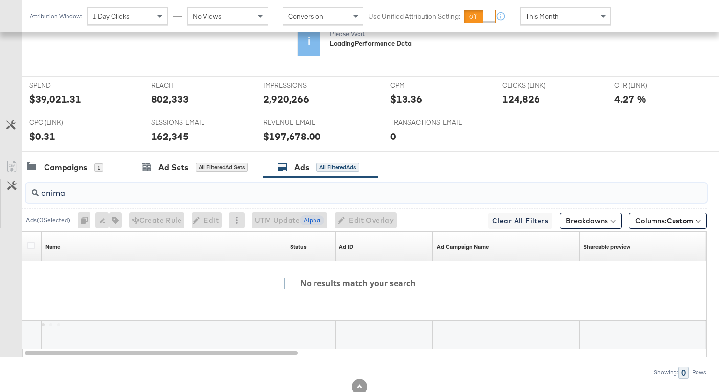
type input "animal"
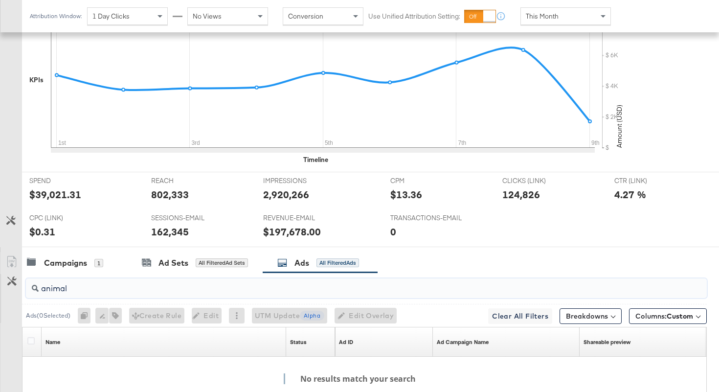
scroll to position [422, 0]
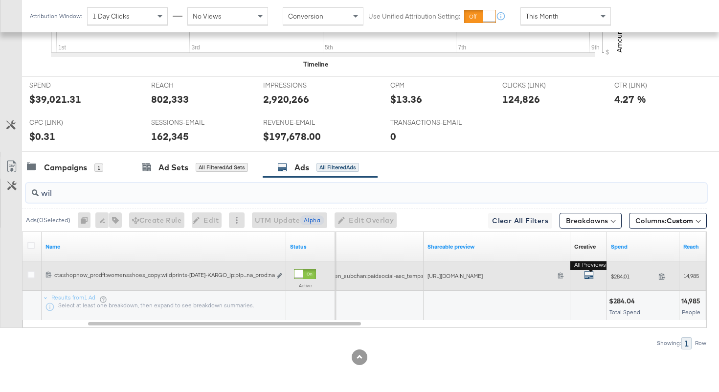
type input "wil"
click at [588, 275] on icon "default" at bounding box center [589, 275] width 10 height 10
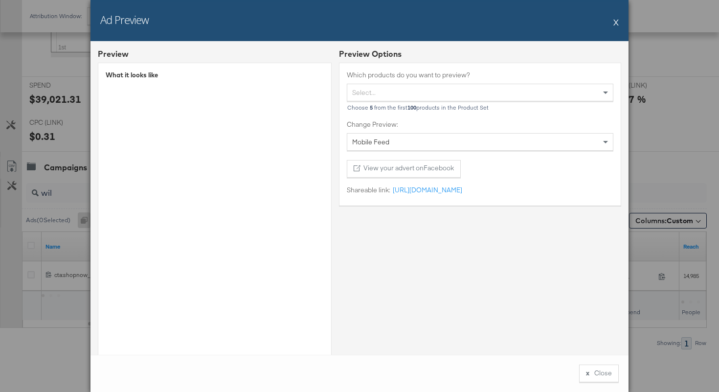
click at [615, 27] on button "X" at bounding box center [615, 22] width 5 height 20
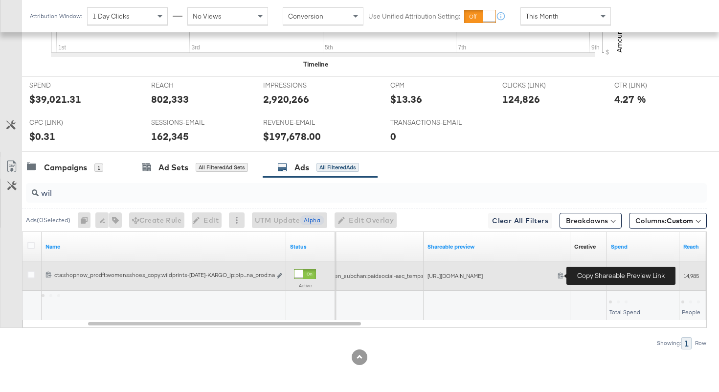
click at [558, 277] on icon at bounding box center [561, 275] width 6 height 6
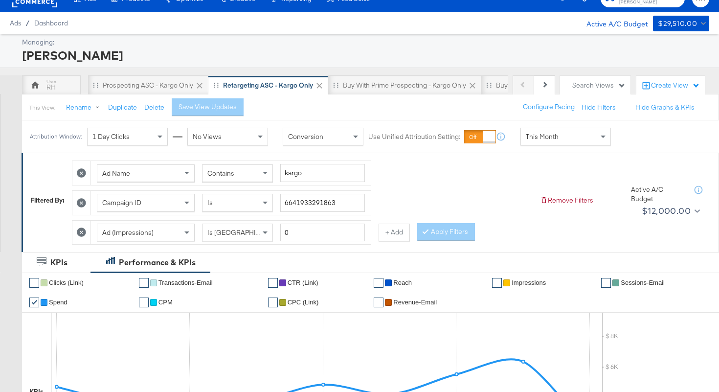
scroll to position [0, 0]
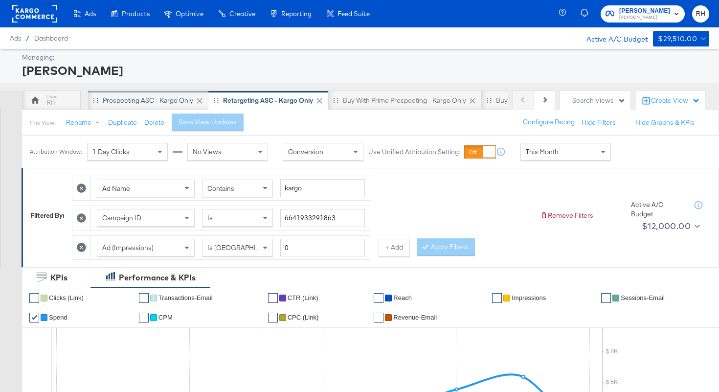
click at [154, 97] on div "Prospecting ASC - Kargo only" at bounding box center [148, 100] width 91 height 9
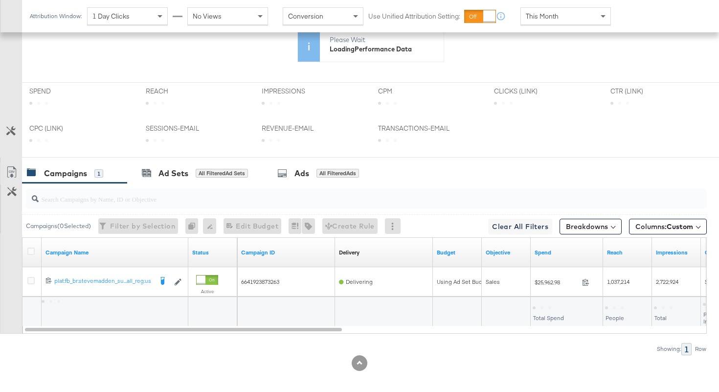
scroll to position [327, 0]
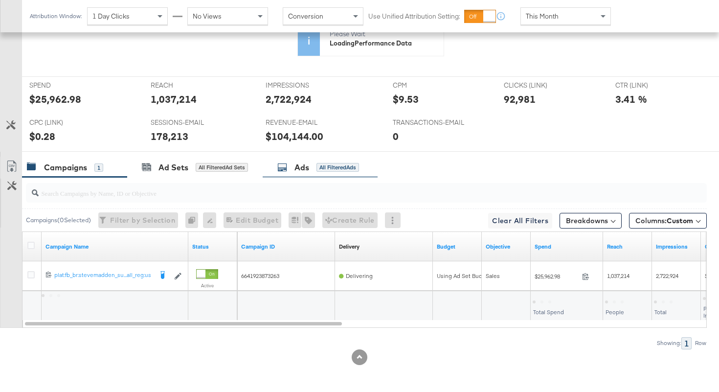
click at [305, 173] on div "Ads All Filtered Ads" at bounding box center [320, 167] width 115 height 21
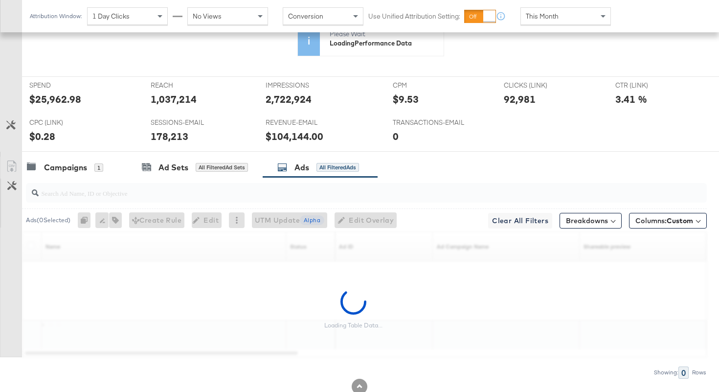
click at [283, 196] on input "search" at bounding box center [343, 189] width 608 height 19
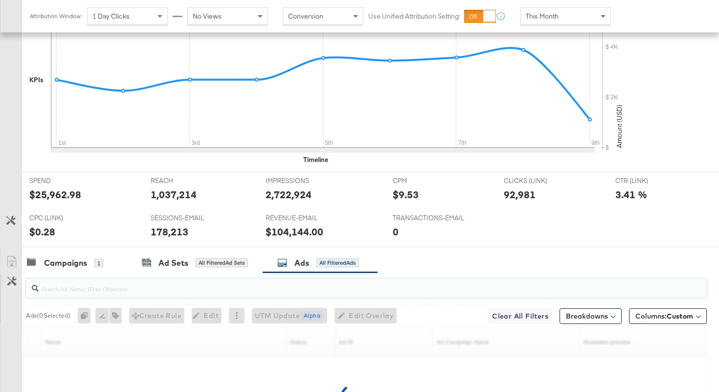
scroll to position [422, 0]
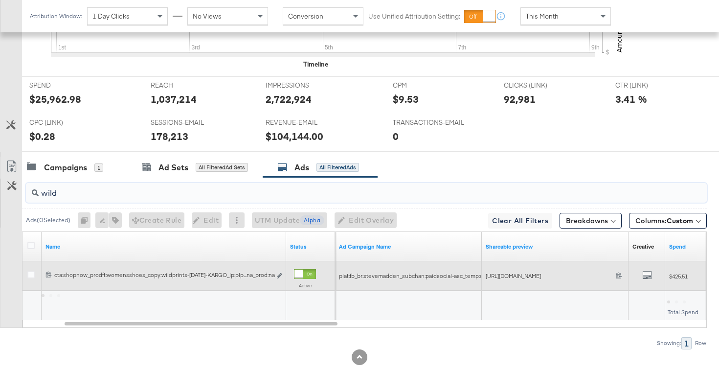
type input "wild"
click at [616, 274] on icon at bounding box center [619, 275] width 6 height 6
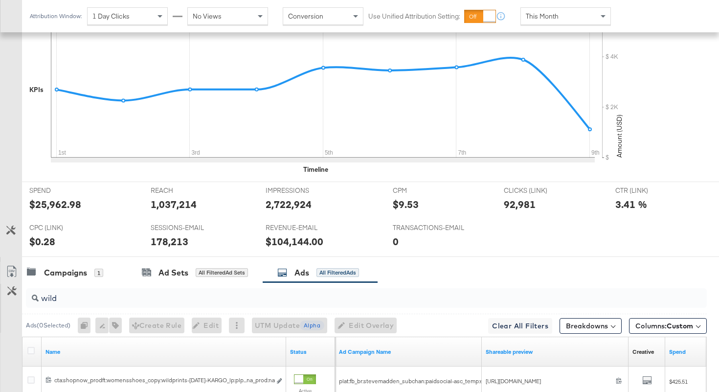
scroll to position [0, 0]
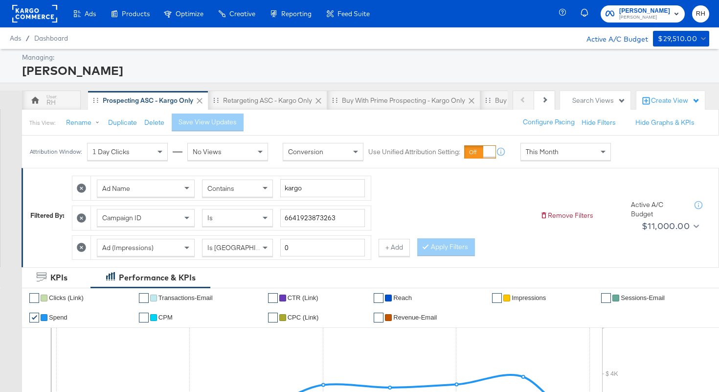
click at [537, 150] on span "This Month" at bounding box center [542, 151] width 33 height 9
click at [612, 161] on div "Start: Oct 9th 2025 to End: Oct 9th 2025" at bounding box center [648, 152] width 73 height 18
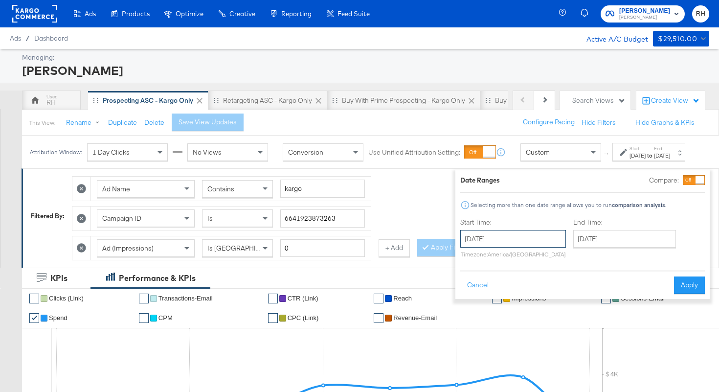
click at [515, 241] on input "[DATE]" at bounding box center [513, 239] width 106 height 18
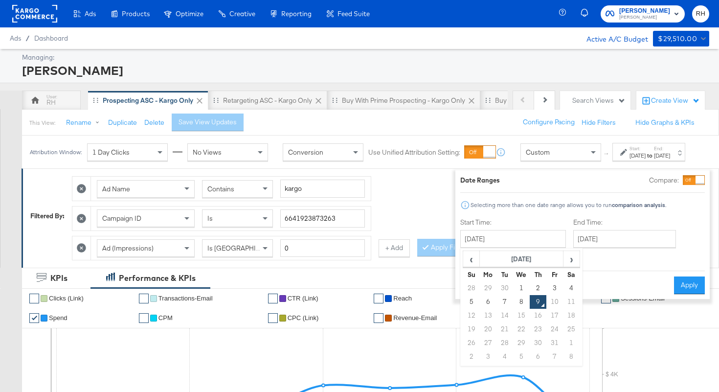
click at [635, 278] on div "Cancel Apply" at bounding box center [582, 282] width 245 height 24
click at [503, 242] on input "[DATE]" at bounding box center [513, 239] width 106 height 18
click at [464, 289] on td "28" at bounding box center [471, 288] width 17 height 14
type input "September 28th 2025"
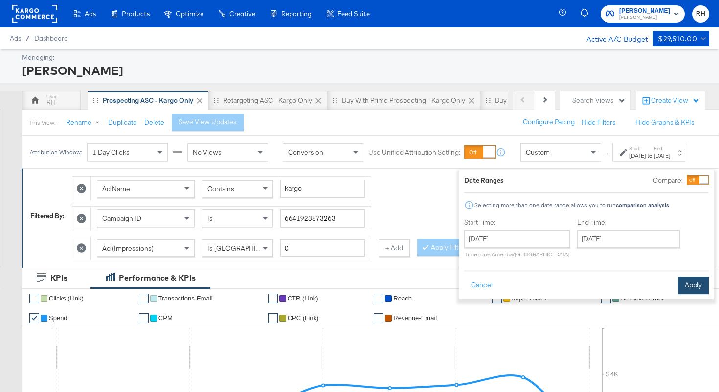
click at [679, 287] on button "Apply" at bounding box center [693, 285] width 31 height 18
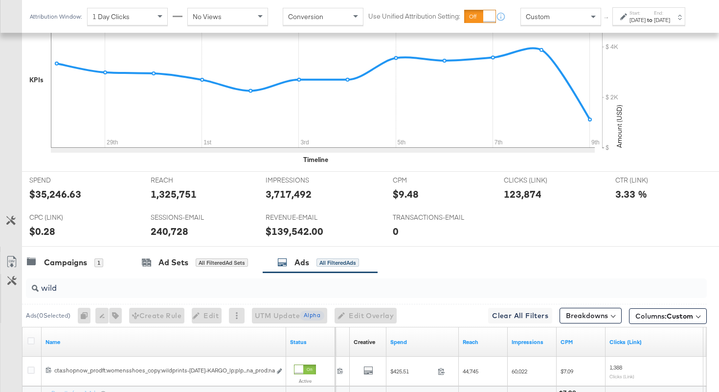
scroll to position [432, 0]
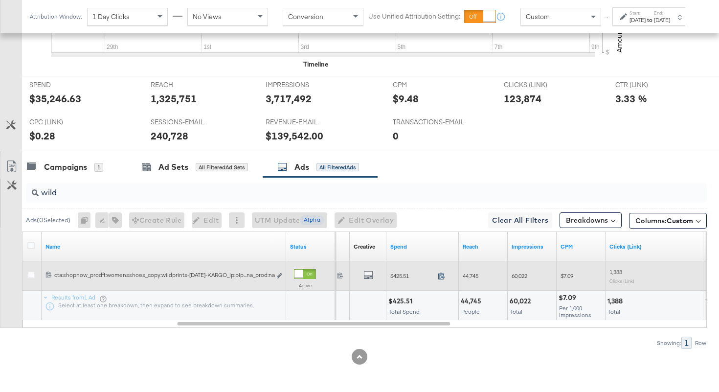
click at [442, 274] on icon at bounding box center [441, 275] width 7 height 7
click at [524, 275] on span "60,022" at bounding box center [520, 275] width 16 height 7
copy span "60,022"
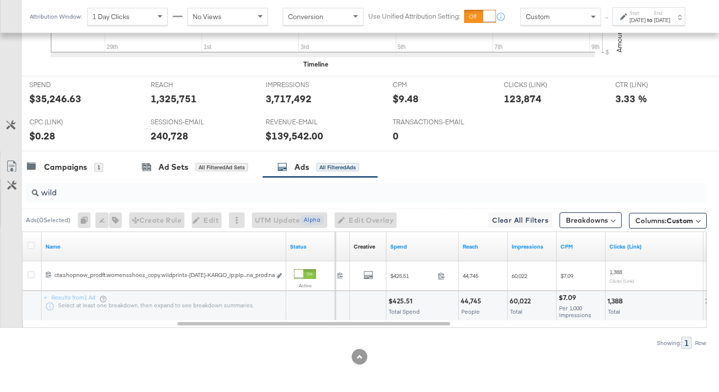
click at [88, 195] on input "wild" at bounding box center [343, 188] width 608 height 19
type input "friend"
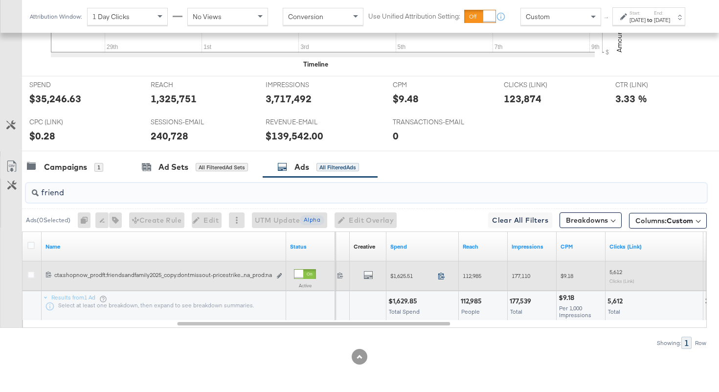
type input "friend"
click at [440, 275] on icon at bounding box center [441, 275] width 7 height 7
click at [521, 279] on span "177,110" at bounding box center [521, 275] width 19 height 7
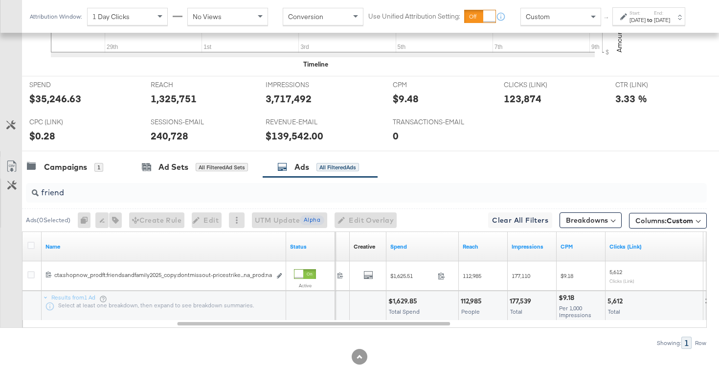
click at [191, 198] on input "friend" at bounding box center [343, 188] width 608 height 19
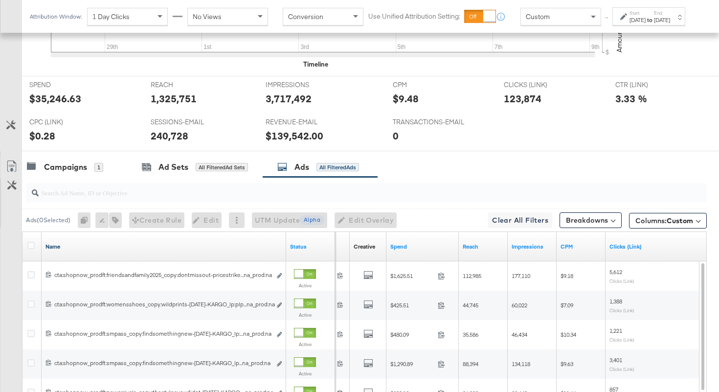
click at [231, 245] on link "Name" at bounding box center [163, 247] width 237 height 8
click at [217, 246] on link "Name ↓" at bounding box center [163, 247] width 237 height 8
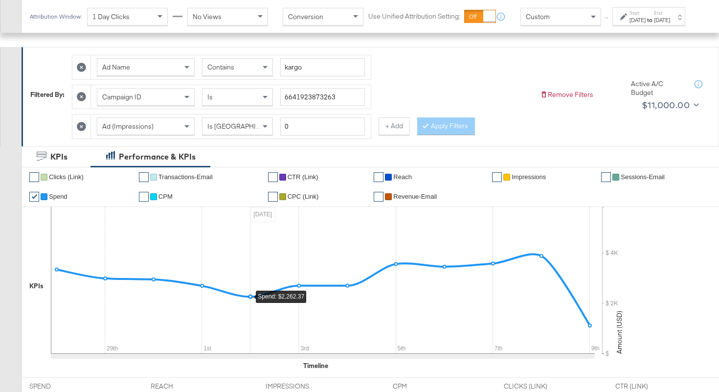
scroll to position [139, 0]
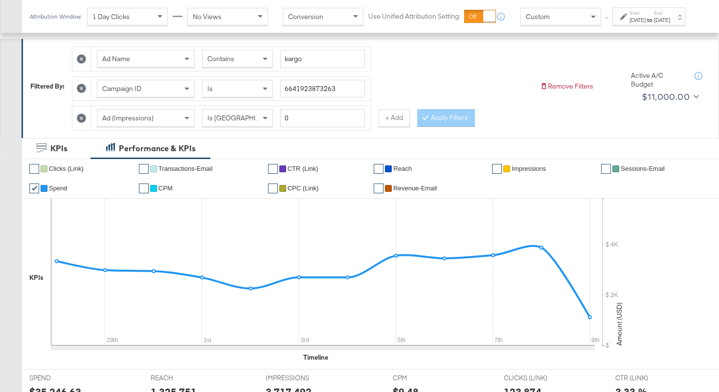
click at [86, 117] on icon at bounding box center [81, 117] width 9 height 9
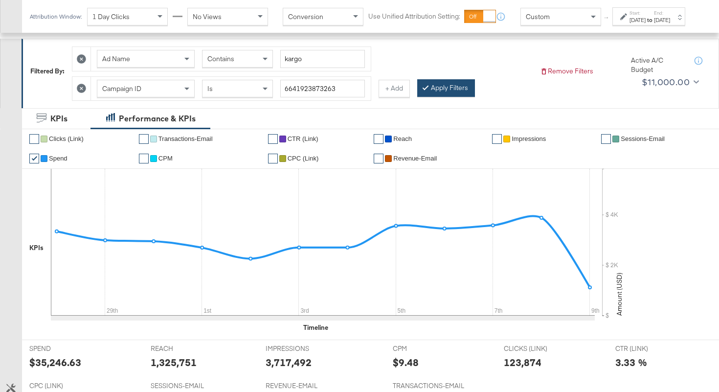
click at [443, 89] on button "Apply Filters" at bounding box center [446, 88] width 58 height 18
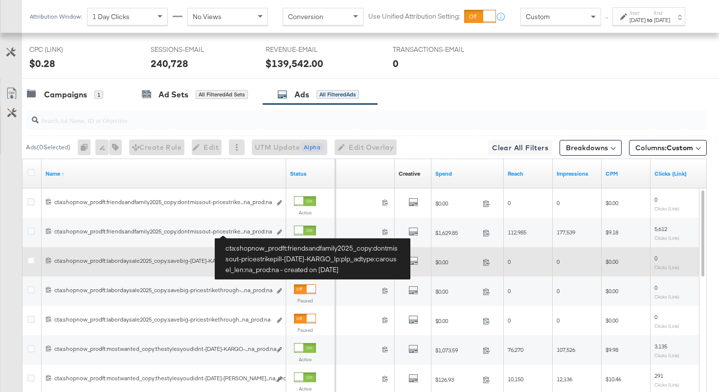
scroll to position [475, 0]
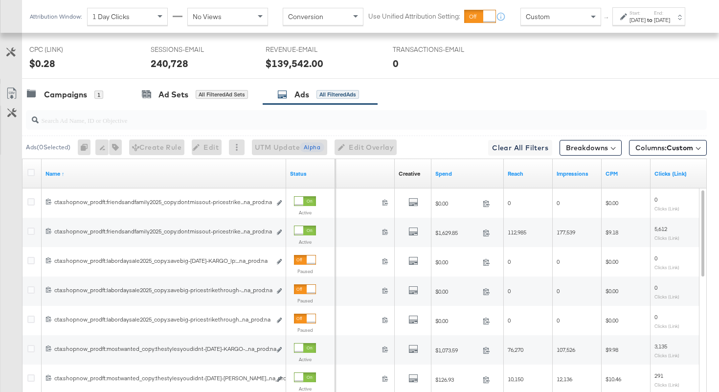
click at [130, 131] on div at bounding box center [366, 119] width 681 height 23
click at [129, 114] on input "search" at bounding box center [343, 116] width 608 height 19
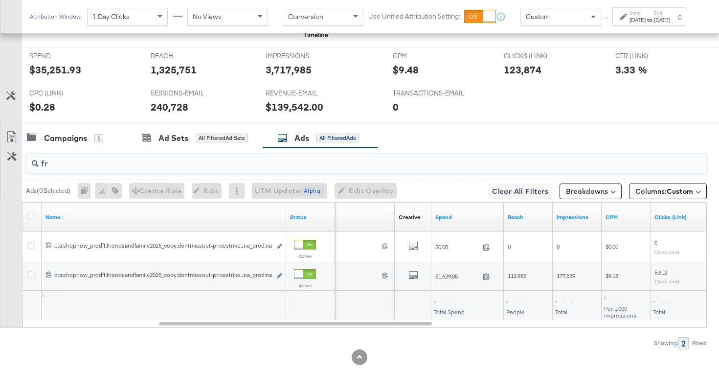
scroll to position [431, 0]
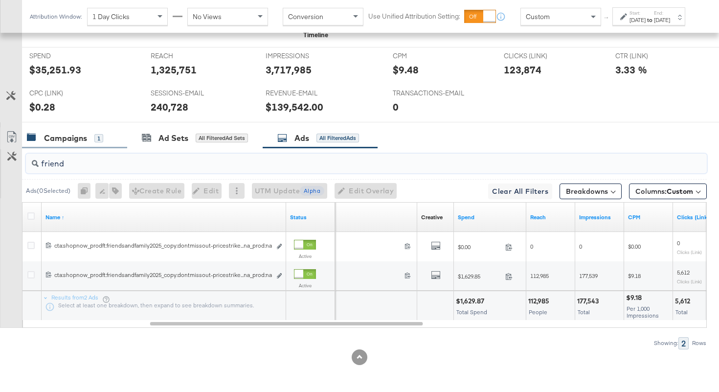
type input "friend"
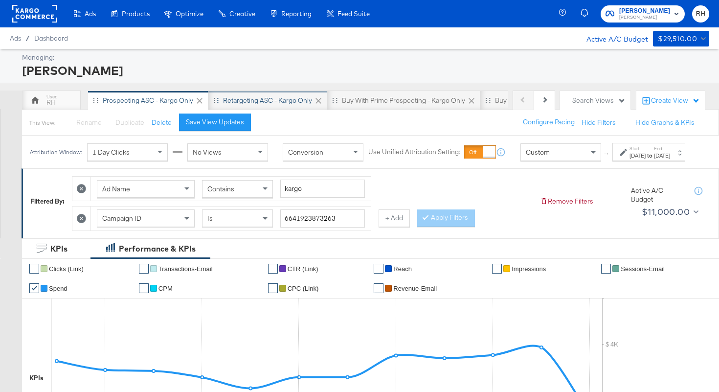
click at [285, 101] on div "Retargeting ASC - Kargo only" at bounding box center [267, 100] width 89 height 9
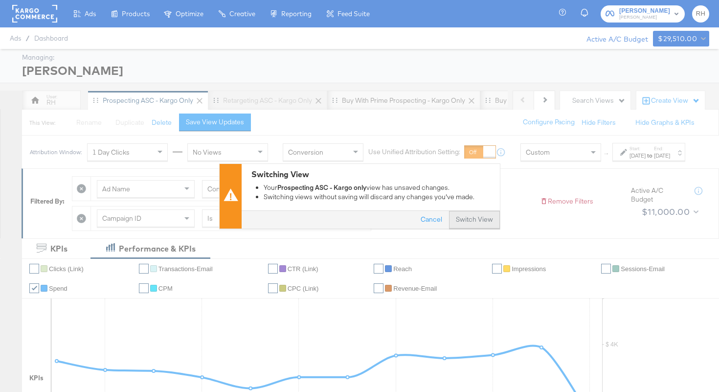
click at [470, 226] on button "Switch View" at bounding box center [474, 220] width 51 height 18
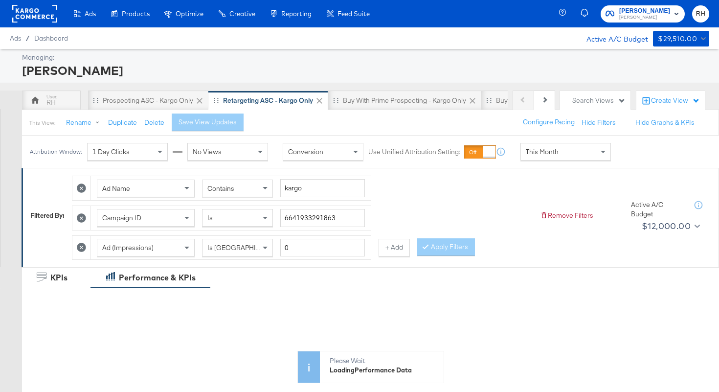
click at [557, 153] on span "This Month" at bounding box center [542, 151] width 33 height 9
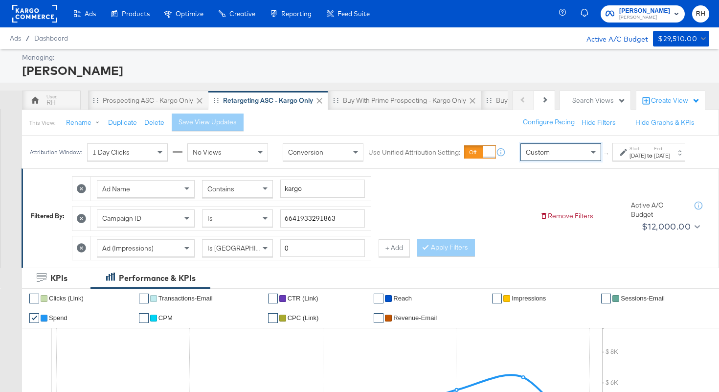
click at [612, 161] on div "Start: Oct 9th 2025 to End: Oct 9th 2025" at bounding box center [648, 152] width 73 height 18
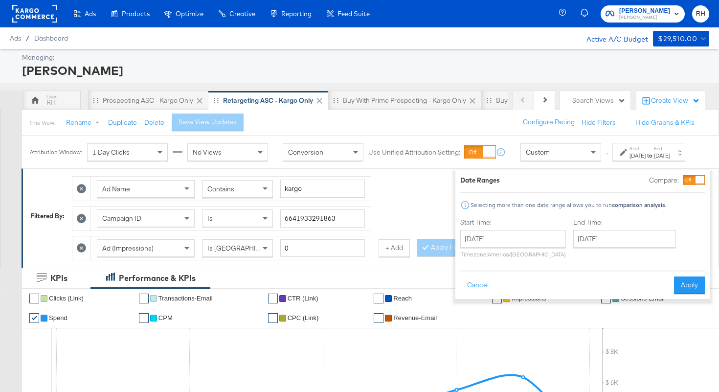
click at [499, 249] on div "October 9th 2025 ‹ October 2025 › Su Mo Tu We Th Fr Sa 28 29 30 1 2 3 4 5 6 7 8…" at bounding box center [513, 244] width 106 height 28
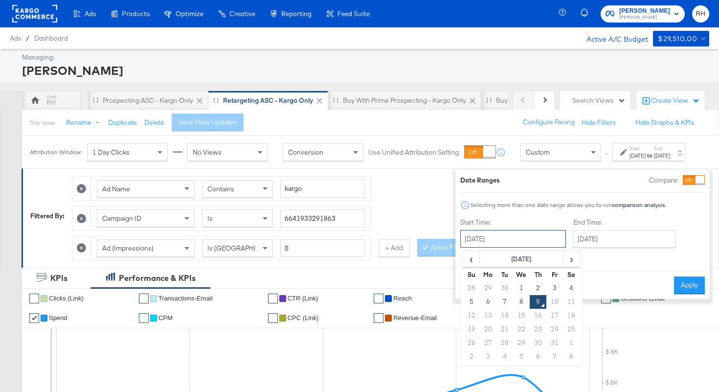
click at [496, 247] on input "[DATE]" at bounding box center [513, 239] width 106 height 18
click at [463, 290] on td "28" at bounding box center [471, 288] width 17 height 14
type input "September 28th 2025"
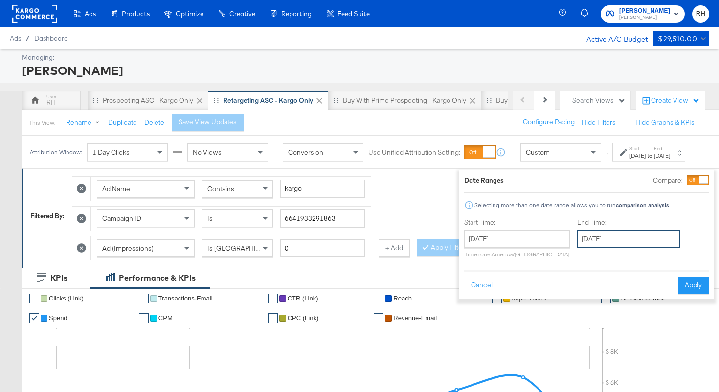
click at [610, 232] on input "[DATE]" at bounding box center [628, 239] width 103 height 18
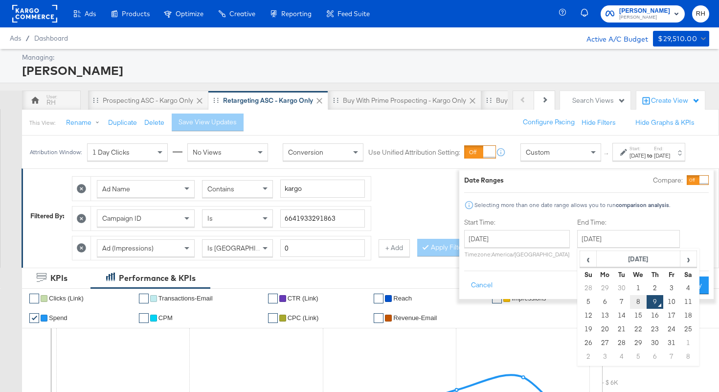
click at [630, 302] on td "8" at bounding box center [638, 302] width 17 height 14
type input "[DATE]"
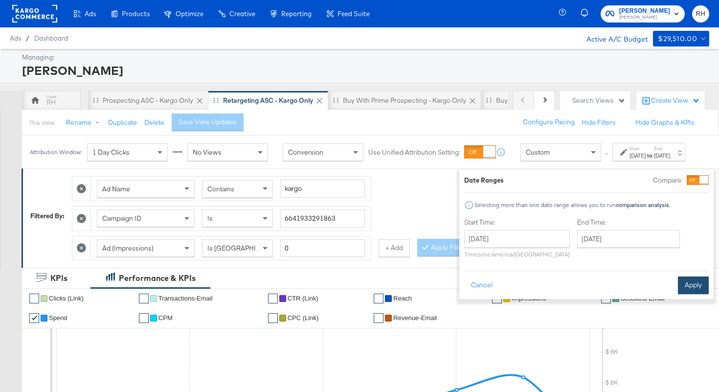
click at [678, 285] on button "Apply" at bounding box center [693, 285] width 31 height 18
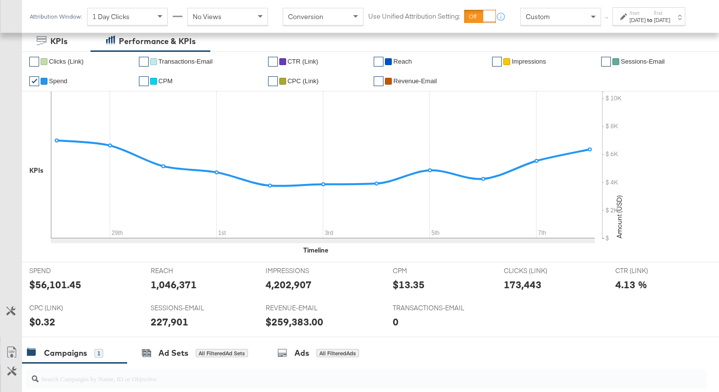
scroll to position [432, 0]
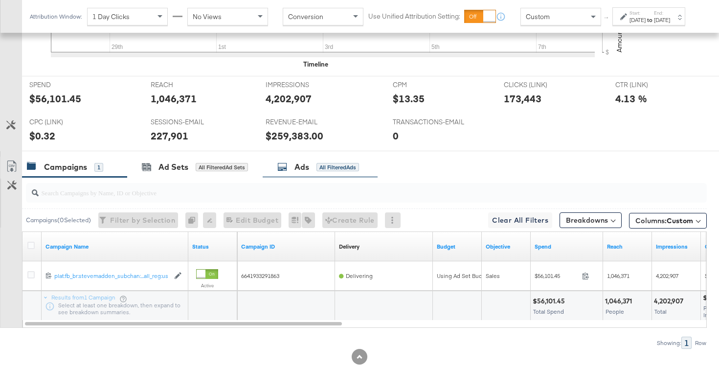
click at [317, 168] on div "All Filtered Ads" at bounding box center [338, 167] width 43 height 9
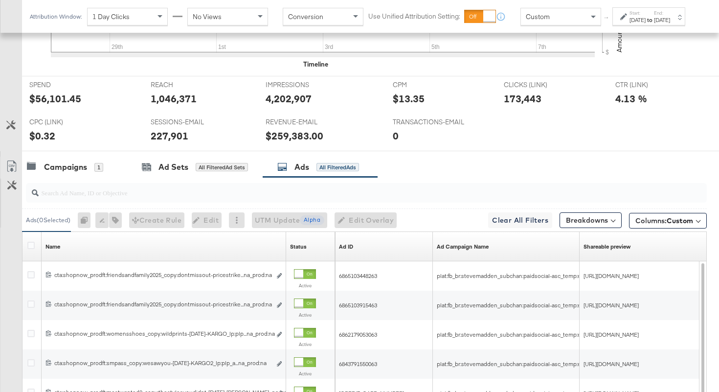
click at [297, 201] on div at bounding box center [366, 193] width 681 height 20
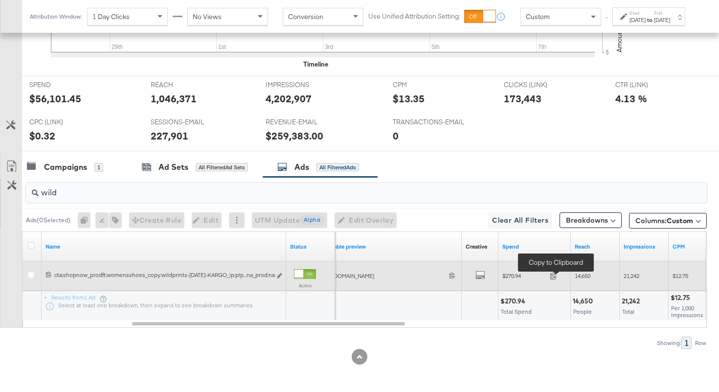
click at [549, 278] on span at bounding box center [556, 276] width 21 height 7
click at [634, 273] on span "21,242" at bounding box center [632, 275] width 16 height 7
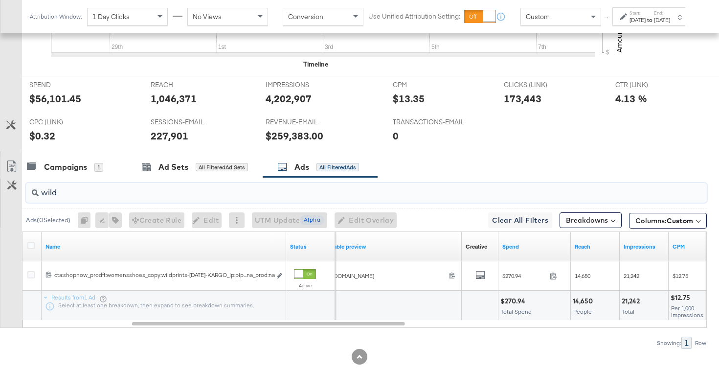
click at [250, 193] on input "wild" at bounding box center [343, 188] width 608 height 19
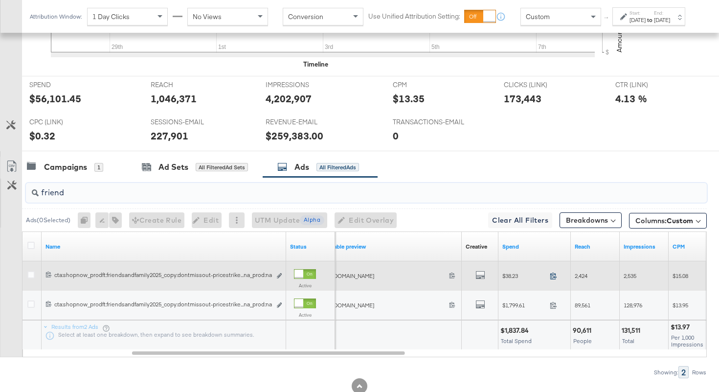
type input "friend"
click at [555, 276] on icon at bounding box center [553, 275] width 7 height 7
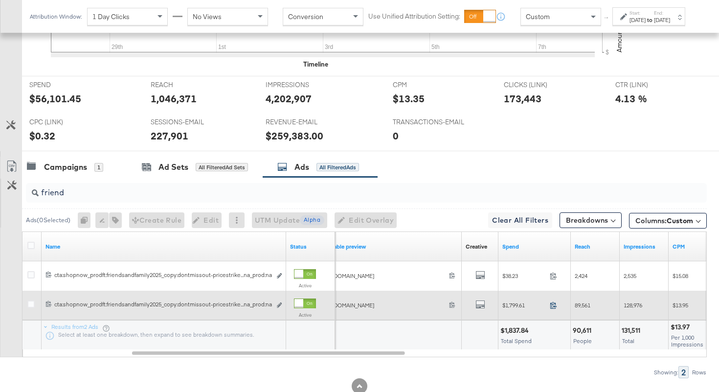
click at [552, 307] on icon at bounding box center [553, 304] width 7 height 7
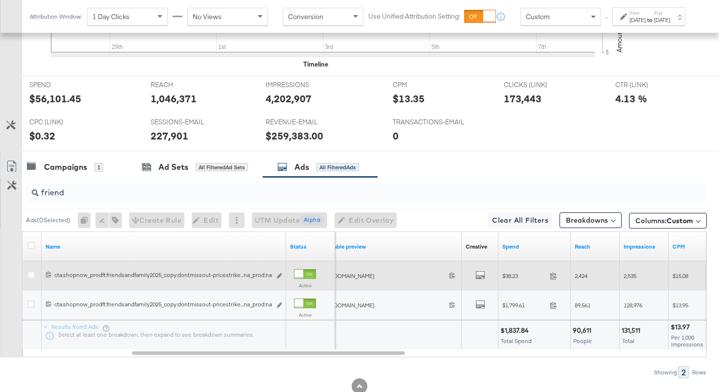
click at [634, 276] on span "2,535" at bounding box center [630, 275] width 13 height 7
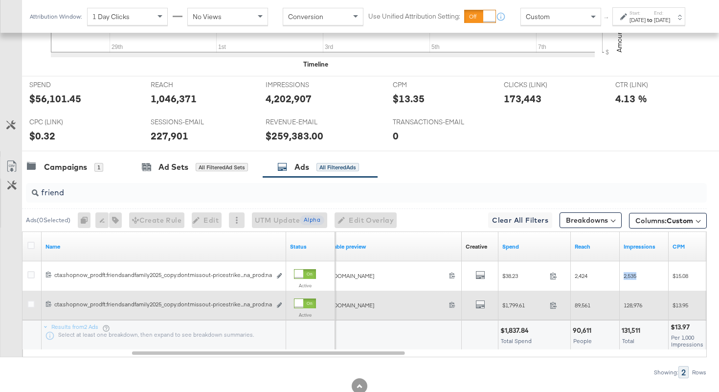
click at [637, 308] on span "128,976" at bounding box center [633, 304] width 19 height 7
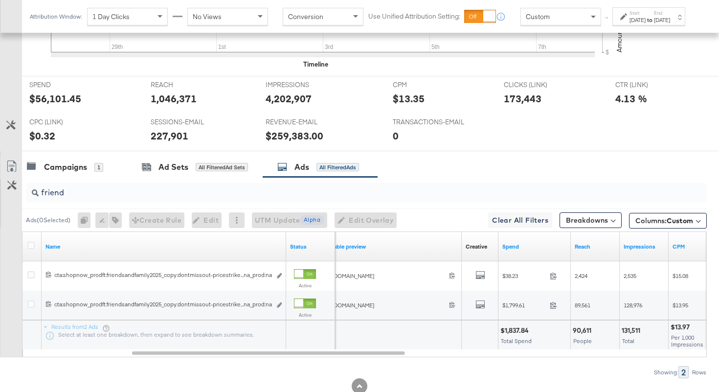
click at [102, 193] on input "friend" at bounding box center [343, 188] width 608 height 19
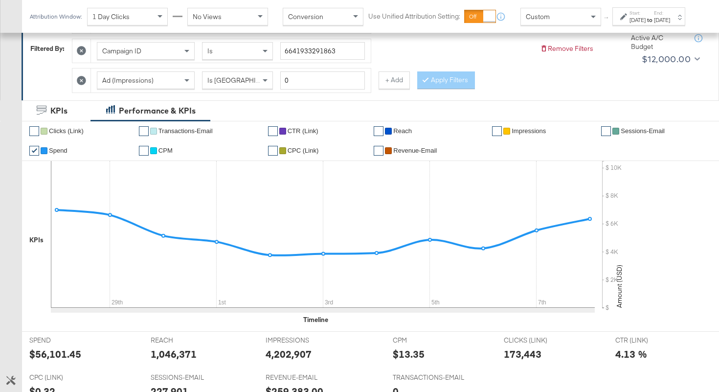
scroll to position [0, 0]
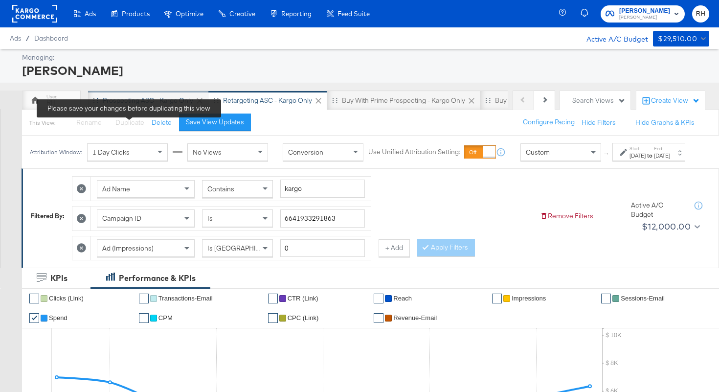
type input "wil"
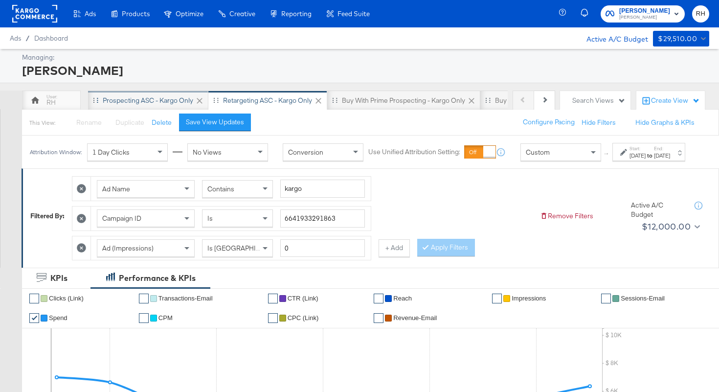
click at [135, 108] on div "Prospecting ASC - Kargo only" at bounding box center [148, 101] width 120 height 20
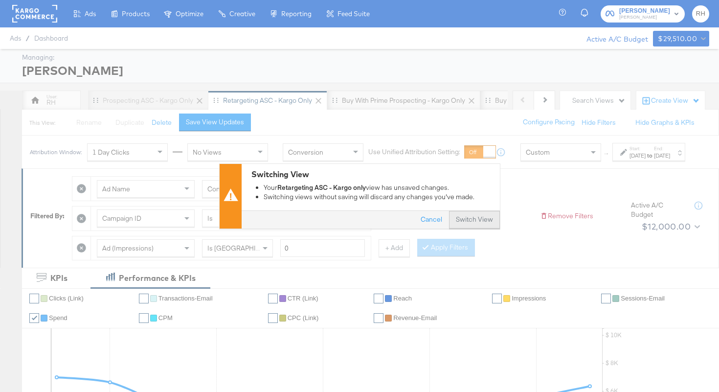
click at [462, 213] on button "Switch View" at bounding box center [474, 220] width 51 height 18
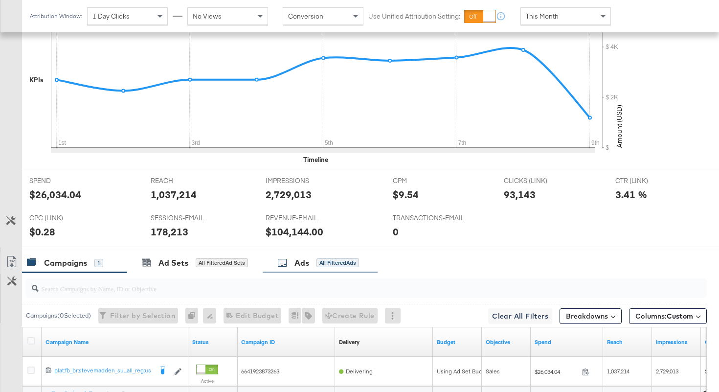
scroll to position [422, 0]
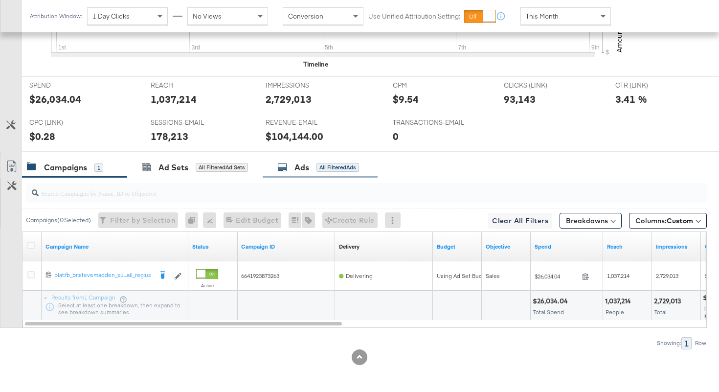
click at [308, 165] on div "Ads" at bounding box center [301, 167] width 15 height 11
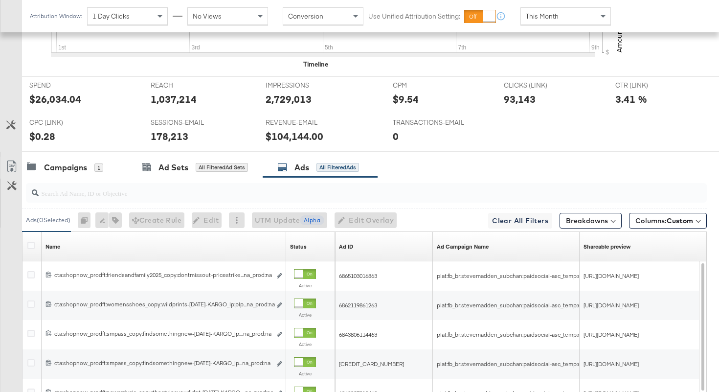
click at [270, 197] on input "search" at bounding box center [343, 189] width 608 height 19
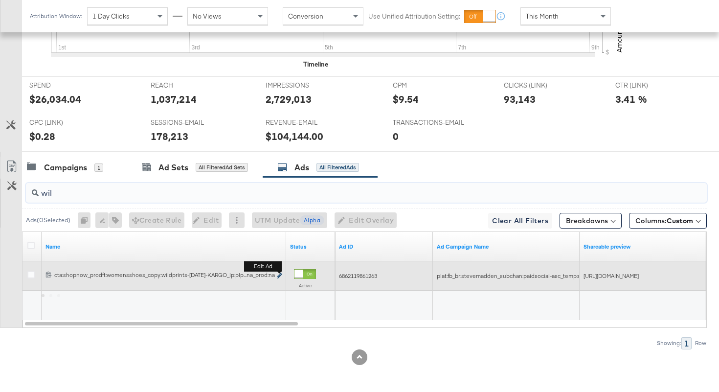
type input "wil"
click at [280, 274] on icon "link" at bounding box center [279, 275] width 5 height 5
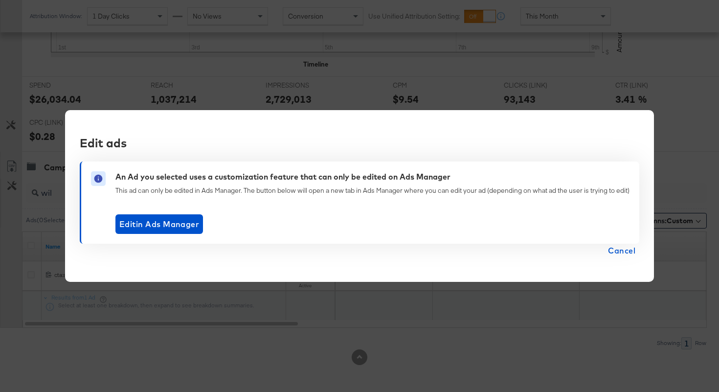
click at [629, 251] on span "Cancel" at bounding box center [621, 251] width 27 height 14
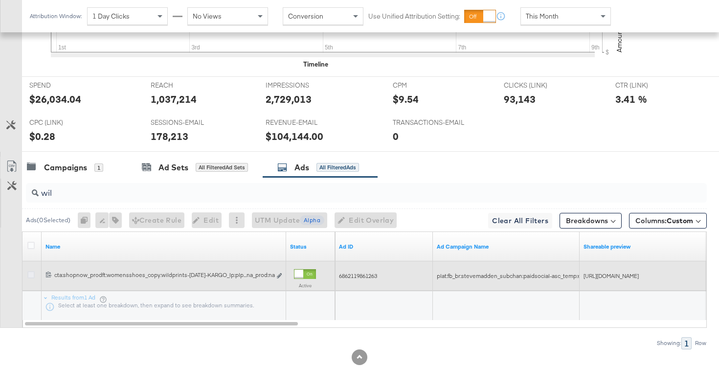
click at [31, 277] on icon at bounding box center [30, 274] width 7 height 7
click at [0, 0] on input "checkbox" at bounding box center [0, 0] width 0 height 0
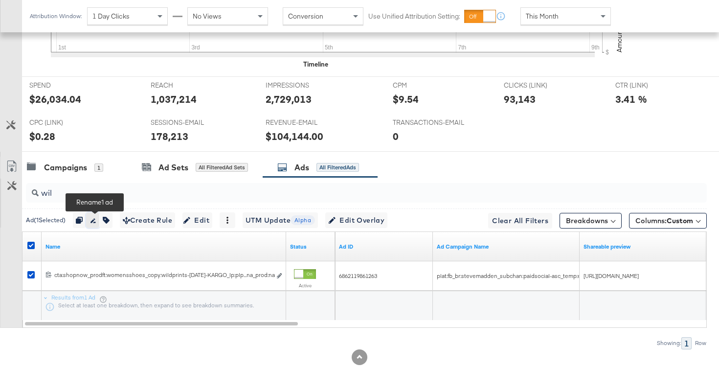
click at [95, 222] on icon "button" at bounding box center [93, 220] width 5 height 4
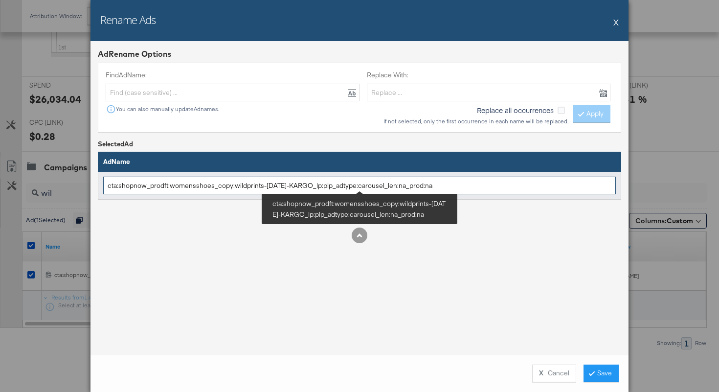
click at [250, 182] on input "cta:shopnow_prodft:womensshoes_copy:wildprints-oct1-KARGO_lp:plp_adtype:carouse…" at bounding box center [359, 186] width 513 height 18
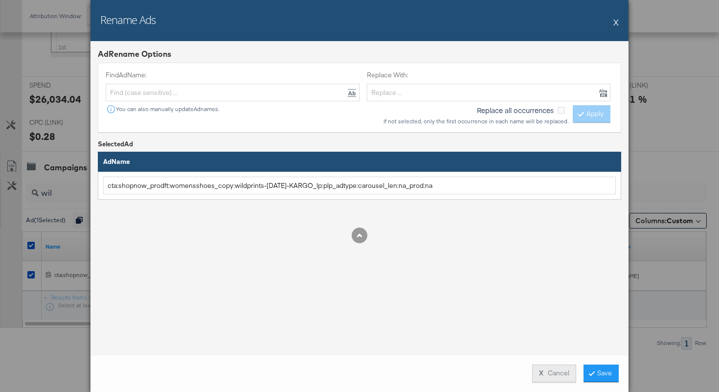
click at [539, 372] on strong "X" at bounding box center [541, 372] width 4 height 9
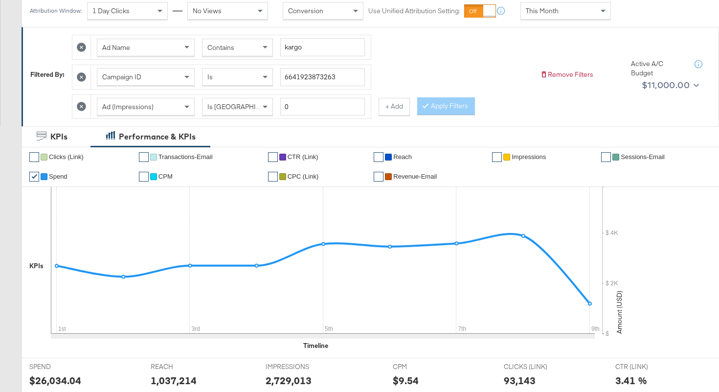
scroll to position [0, 0]
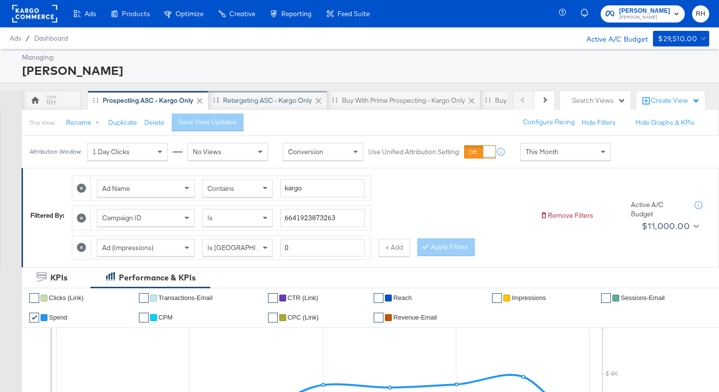
click at [258, 106] on div "Retargeting ASC - Kargo only" at bounding box center [267, 101] width 119 height 20
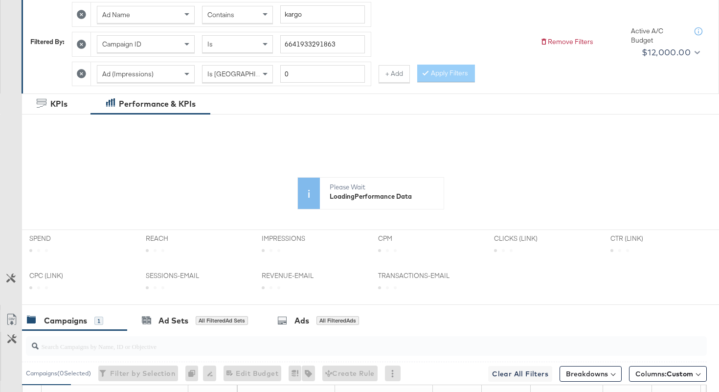
scroll to position [327, 0]
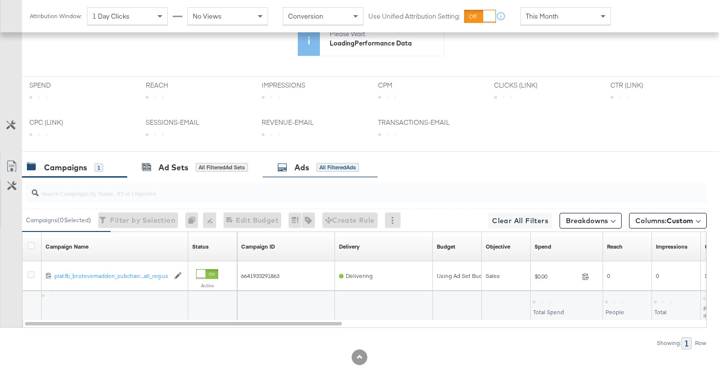
click at [325, 163] on div "All Filtered Ads" at bounding box center [338, 167] width 43 height 9
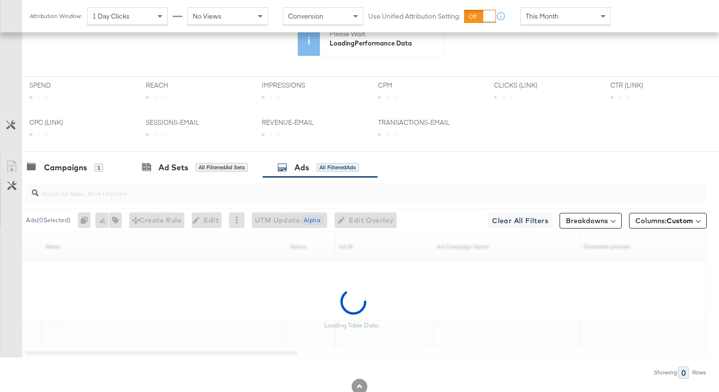
click at [252, 187] on input "search" at bounding box center [343, 189] width 608 height 19
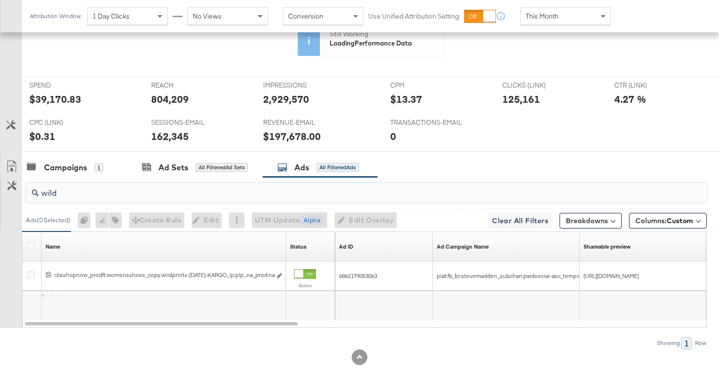
scroll to position [422, 0]
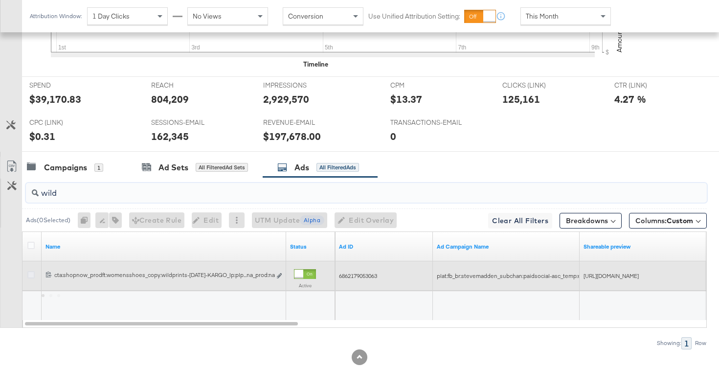
type input "wild"
click at [32, 273] on icon at bounding box center [30, 274] width 7 height 7
click at [0, 0] on input "checkbox" at bounding box center [0, 0] width 0 height 0
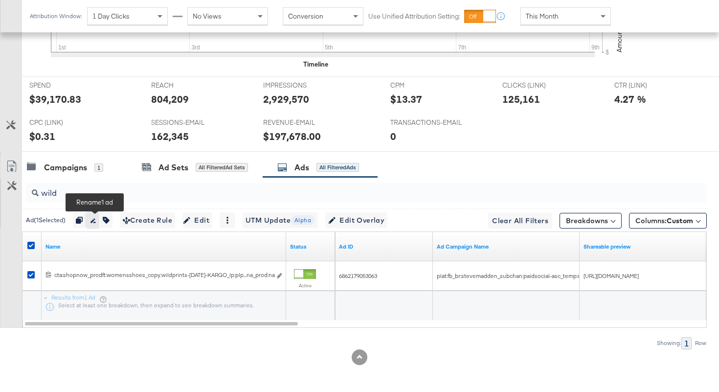
click at [99, 224] on button "button" at bounding box center [92, 220] width 13 height 16
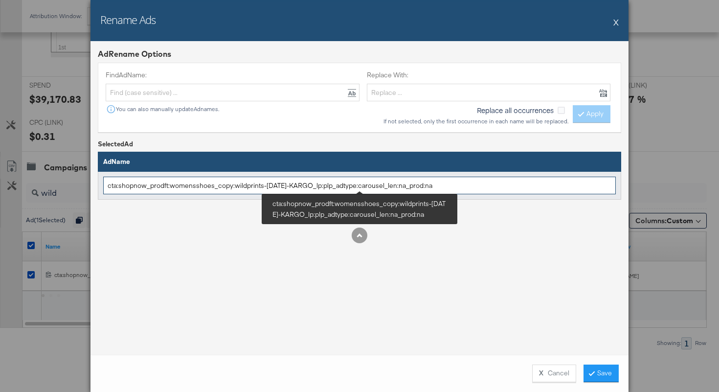
click at [227, 184] on input "cta:shopnow_prodft:womensshoes_copy:wildprints-oct1-KARGO_lp:plp_adtype:carouse…" at bounding box center [359, 186] width 513 height 18
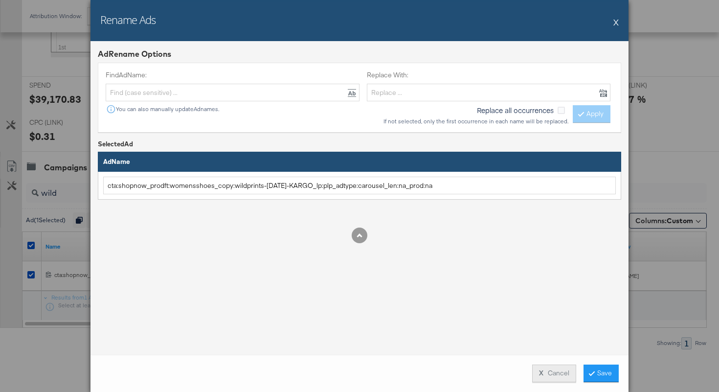
click at [542, 370] on button "X Cancel" at bounding box center [554, 373] width 44 height 18
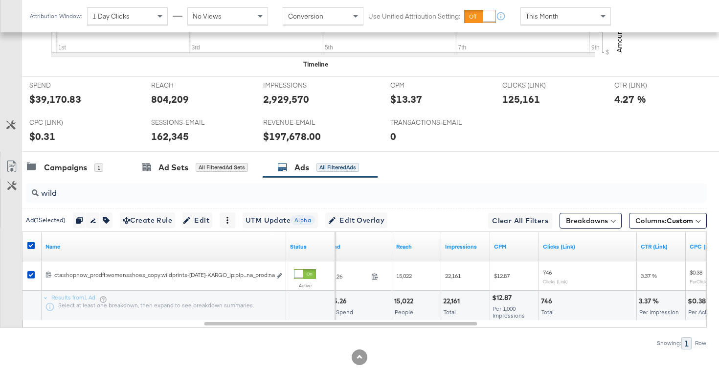
click at [549, 8] on div "This Month" at bounding box center [566, 16] width 90 height 17
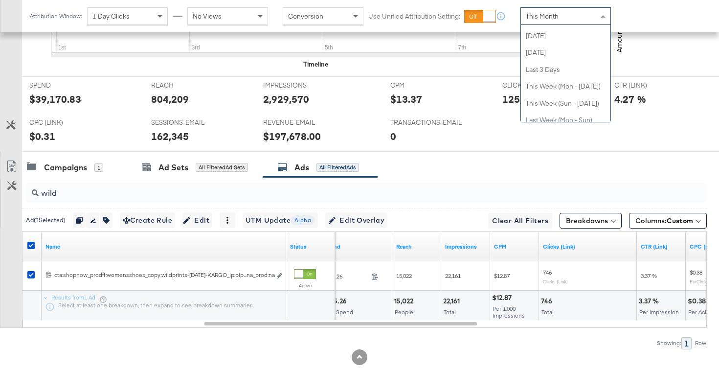
scroll to position [0, 0]
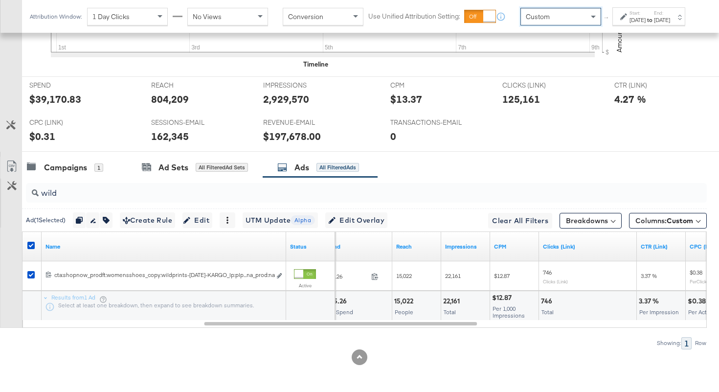
click at [630, 24] on div "[DATE]" at bounding box center [638, 20] width 16 height 8
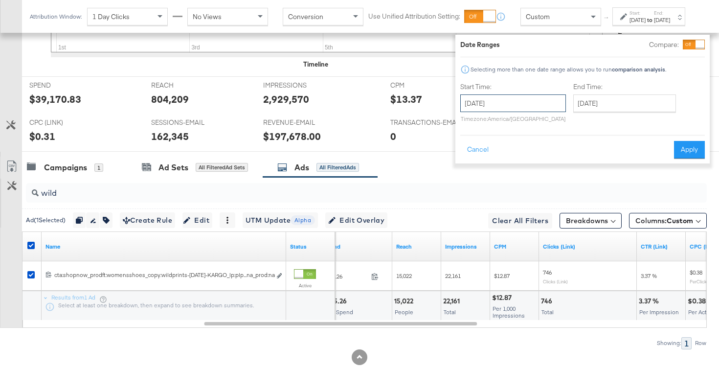
click at [532, 96] on input "[DATE]" at bounding box center [513, 103] width 106 height 18
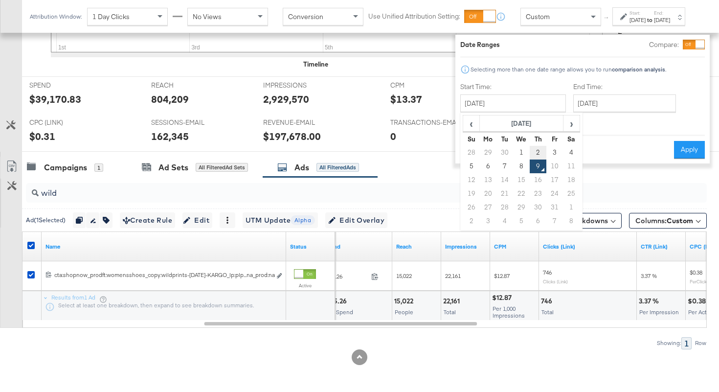
click at [532, 154] on td "2" at bounding box center [538, 153] width 17 height 14
type input "[DATE]"
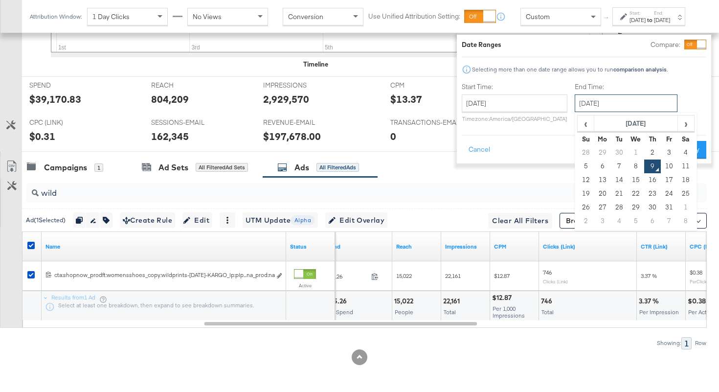
click at [578, 102] on input "[DATE]" at bounding box center [626, 103] width 103 height 18
click at [628, 166] on td "8" at bounding box center [636, 166] width 17 height 14
type input "[DATE]"
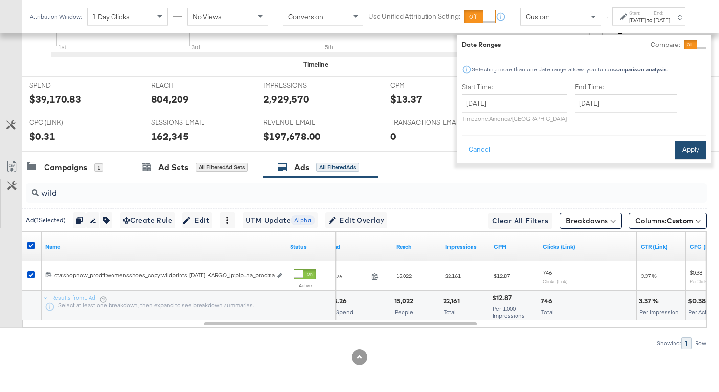
click at [684, 152] on button "Apply" at bounding box center [691, 150] width 31 height 18
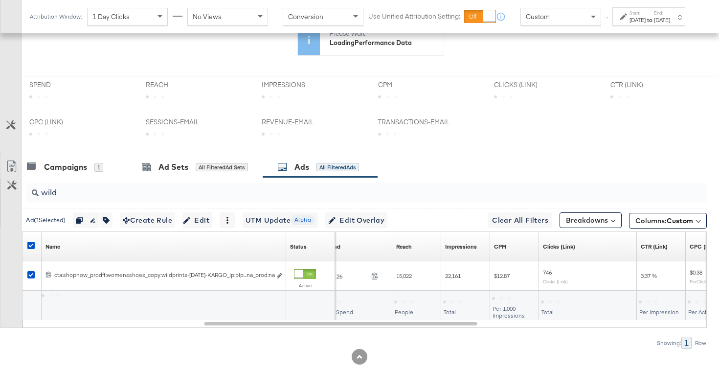
scroll to position [337, 0]
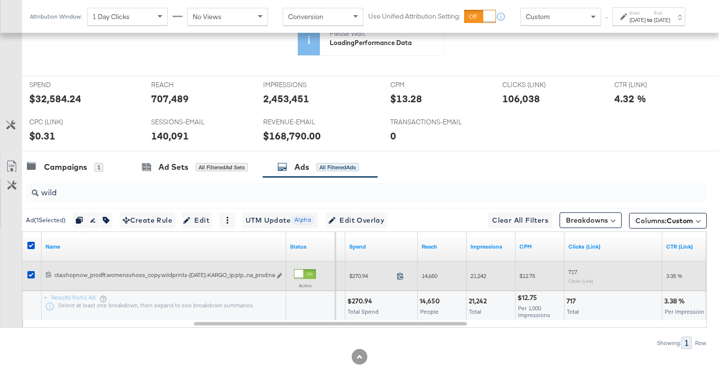
click at [401, 277] on icon at bounding box center [400, 275] width 7 height 7
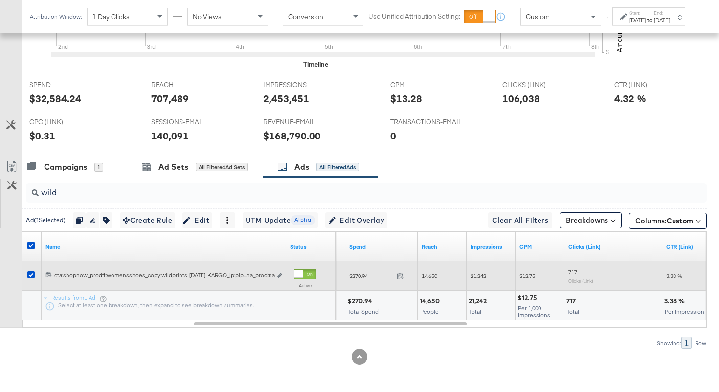
click at [428, 276] on span "14,650" at bounding box center [430, 275] width 16 height 7
click at [482, 275] on span "21,242" at bounding box center [479, 275] width 16 height 7
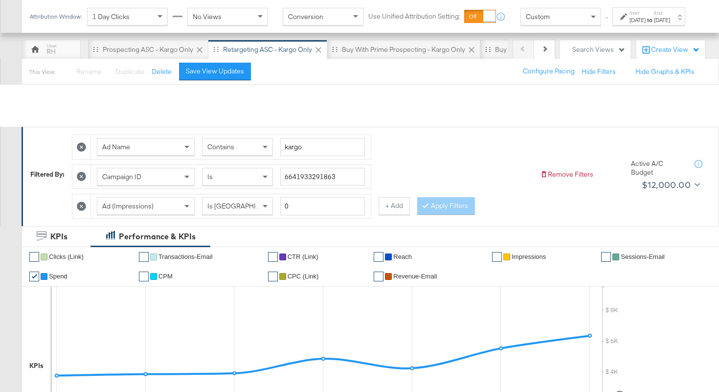
scroll to position [0, 0]
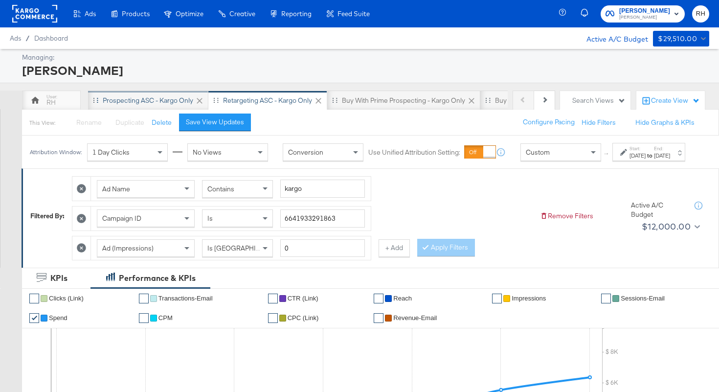
click at [131, 95] on div "Prospecting ASC - Kargo only" at bounding box center [148, 101] width 120 height 20
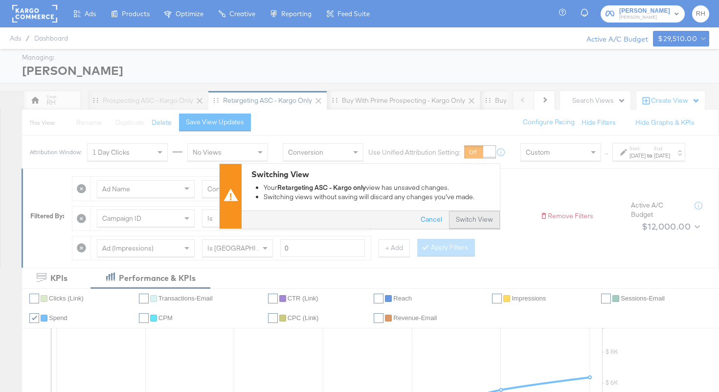
click at [466, 222] on button "Switch View" at bounding box center [474, 220] width 51 height 18
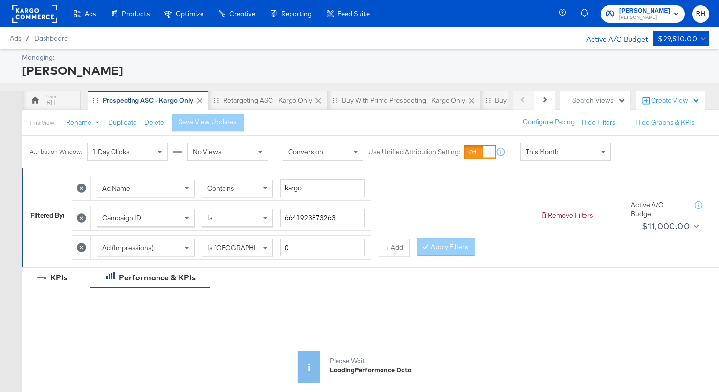
click at [560, 153] on div "This Month" at bounding box center [566, 151] width 90 height 17
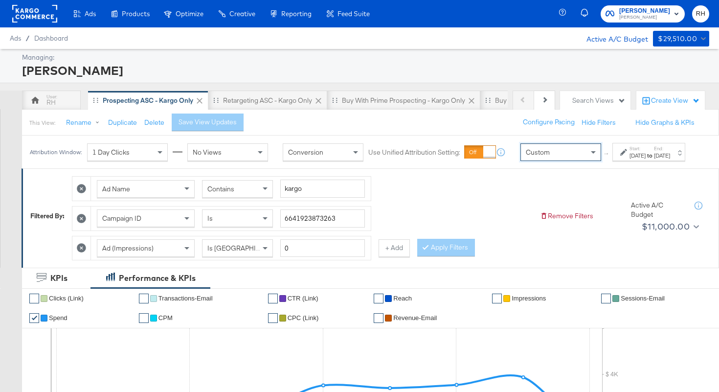
click at [630, 159] on div "[DATE]" at bounding box center [638, 156] width 16 height 8
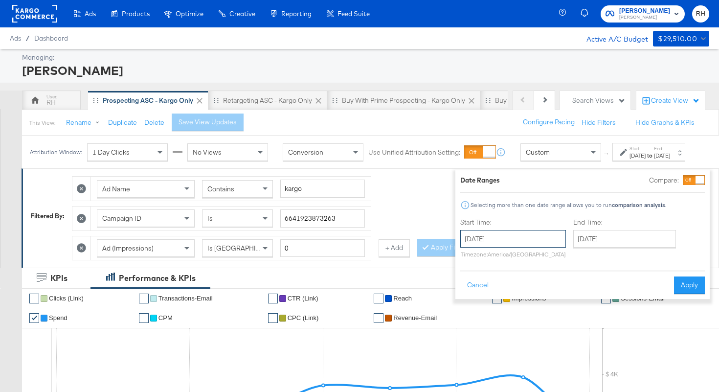
click at [516, 243] on input "[DATE]" at bounding box center [513, 239] width 106 height 18
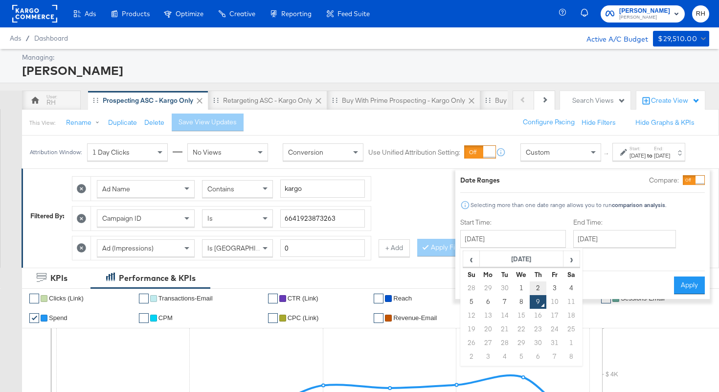
click at [530, 289] on td "2" at bounding box center [538, 288] width 17 height 14
type input "[DATE]"
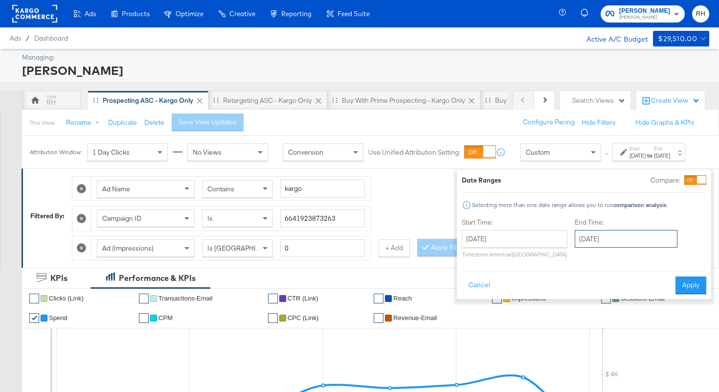
click at [581, 240] on input "[DATE]" at bounding box center [626, 239] width 103 height 18
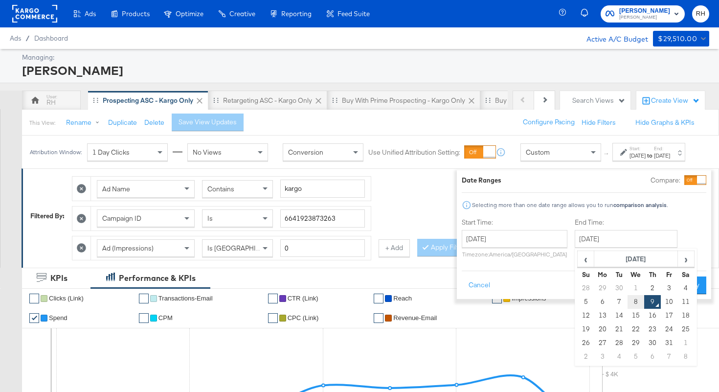
click at [628, 297] on td "8" at bounding box center [636, 302] width 17 height 14
type input "[DATE]"
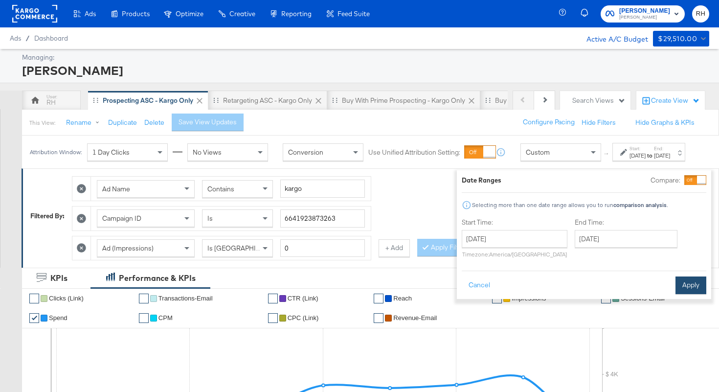
click at [679, 283] on button "Apply" at bounding box center [691, 285] width 31 height 18
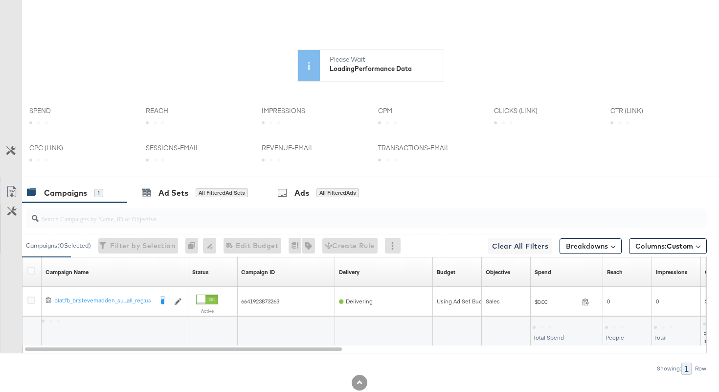
scroll to position [337, 0]
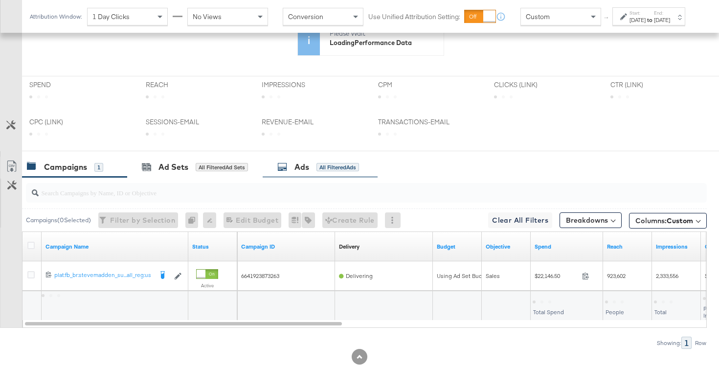
click at [304, 169] on div "Ads" at bounding box center [301, 166] width 15 height 11
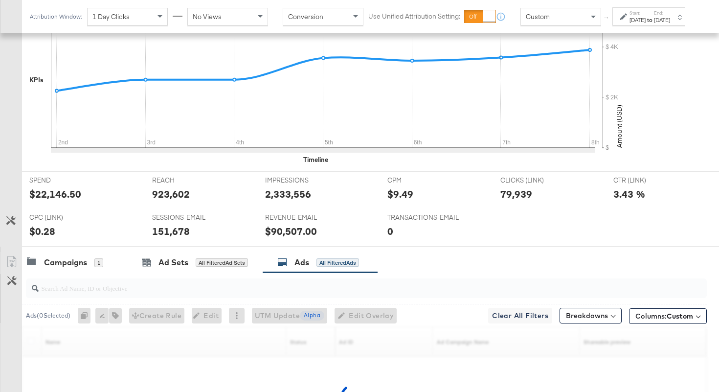
scroll to position [432, 0]
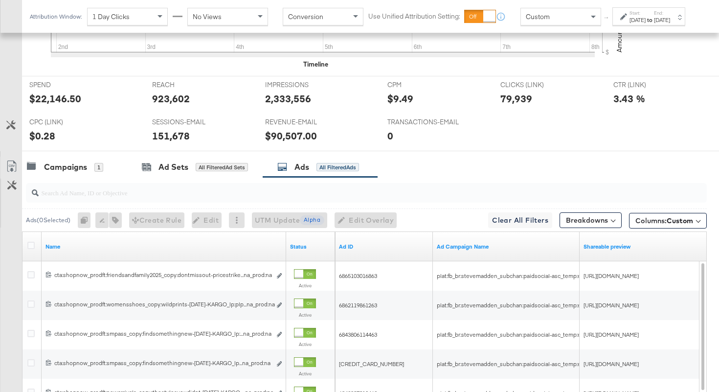
click at [241, 199] on div at bounding box center [366, 193] width 681 height 20
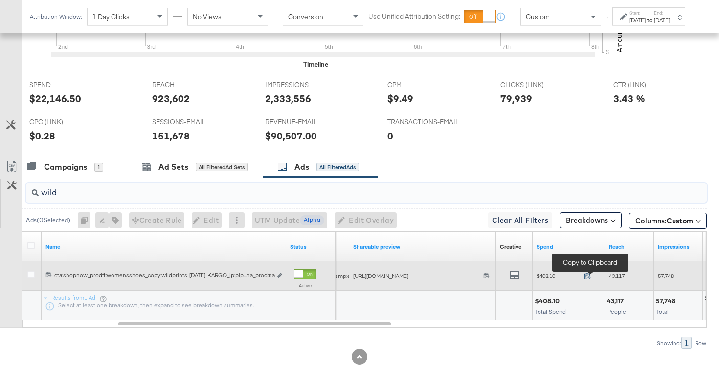
type input "wild"
click at [589, 277] on icon at bounding box center [588, 275] width 6 height 7
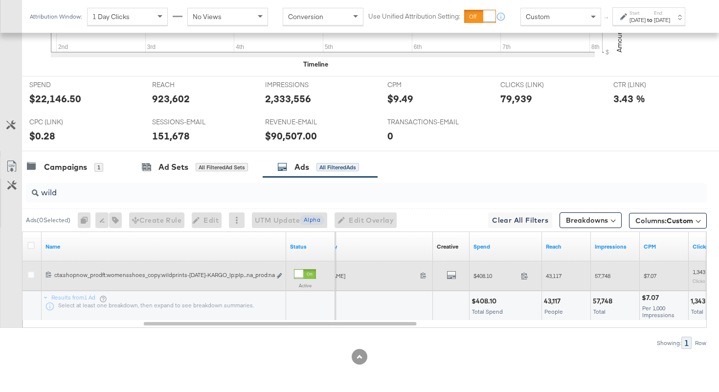
click at [555, 274] on span "43,117" at bounding box center [554, 275] width 16 height 7
click at [602, 278] on span "57,748" at bounding box center [603, 275] width 16 height 7
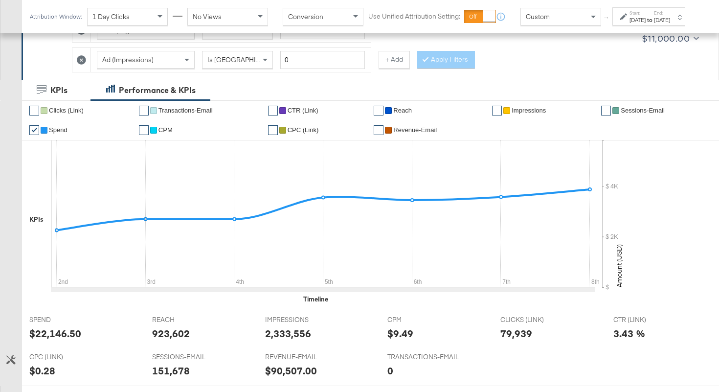
scroll to position [193, 0]
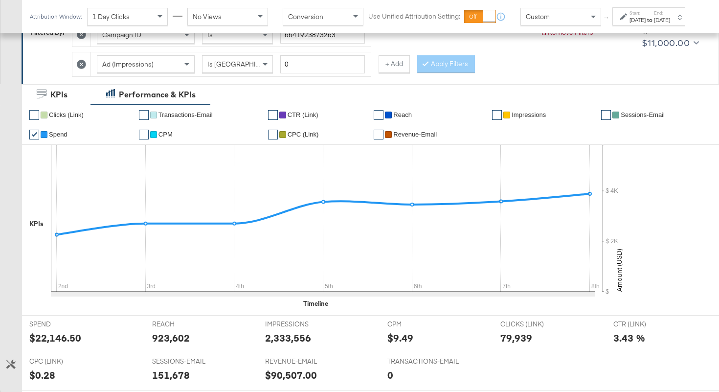
click at [630, 24] on div "[DATE]" at bounding box center [638, 20] width 16 height 8
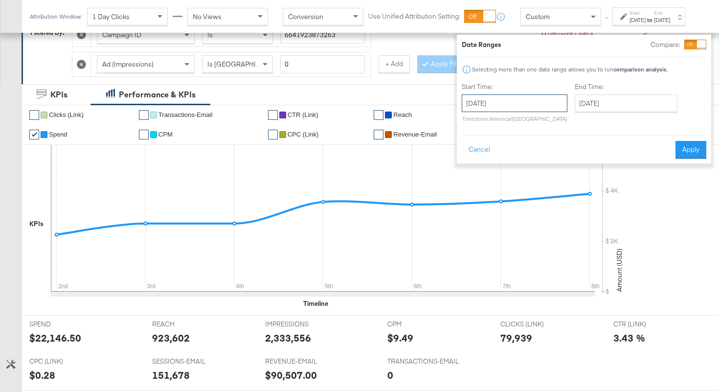
click at [509, 97] on input "[DATE]" at bounding box center [515, 103] width 106 height 18
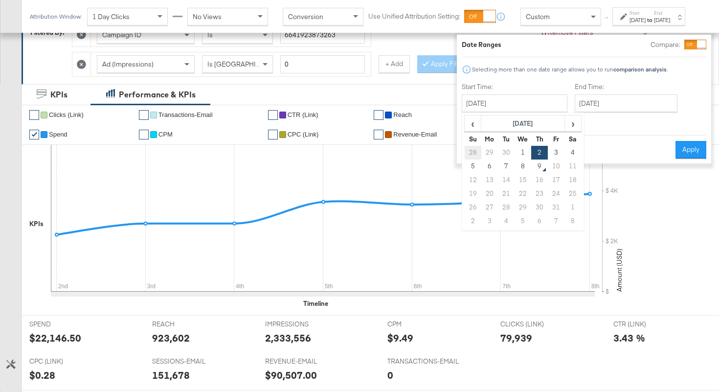
click at [465, 151] on td "28" at bounding box center [473, 153] width 17 height 14
type input "September 28th 2025"
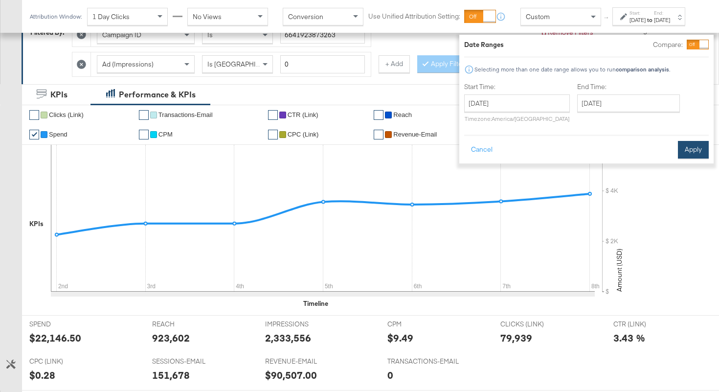
click at [678, 148] on button "Apply" at bounding box center [693, 150] width 31 height 18
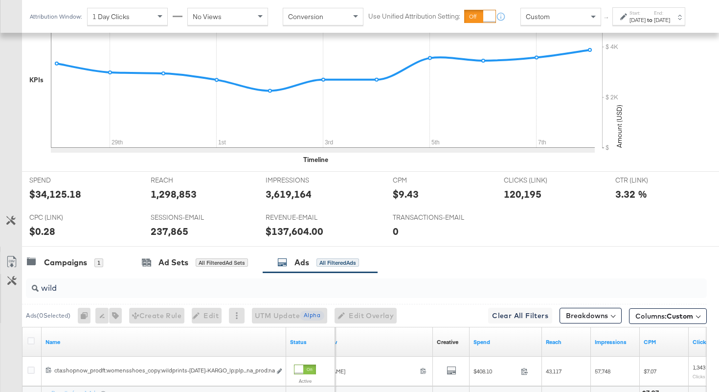
scroll to position [432, 0]
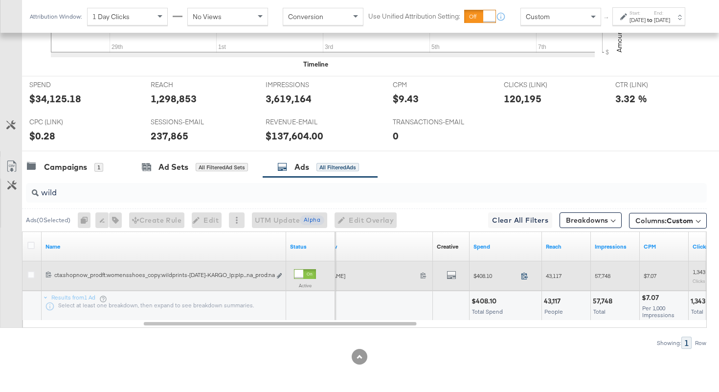
click at [526, 276] on icon at bounding box center [524, 275] width 7 height 7
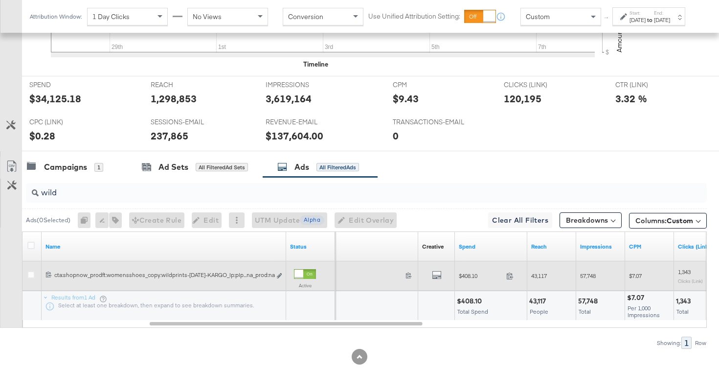
click at [589, 275] on span "57,748" at bounding box center [588, 275] width 16 height 7
